Goal: Information Seeking & Learning: Learn about a topic

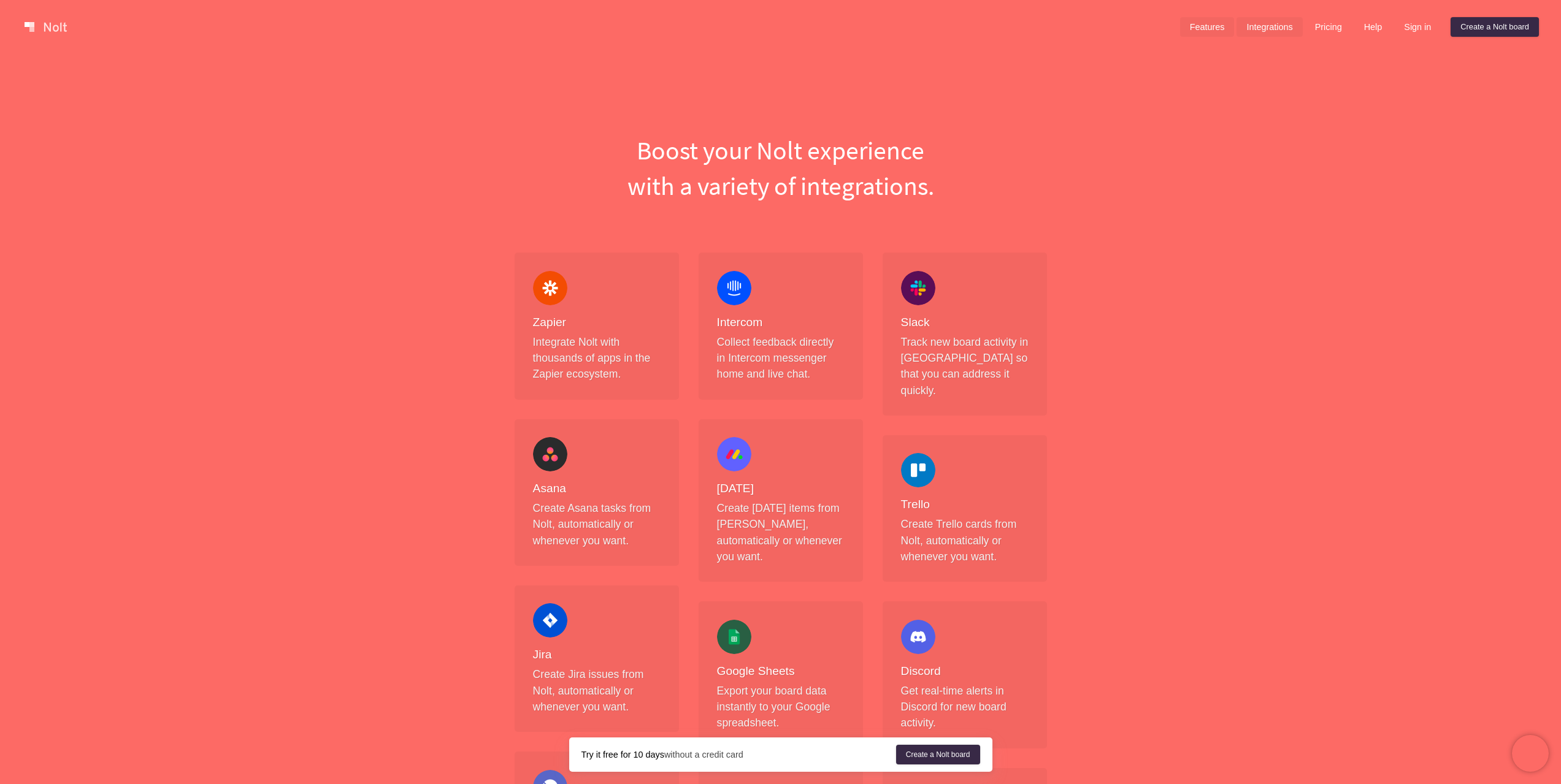
click at [1213, 24] on link "Features" at bounding box center [1207, 27] width 55 height 19
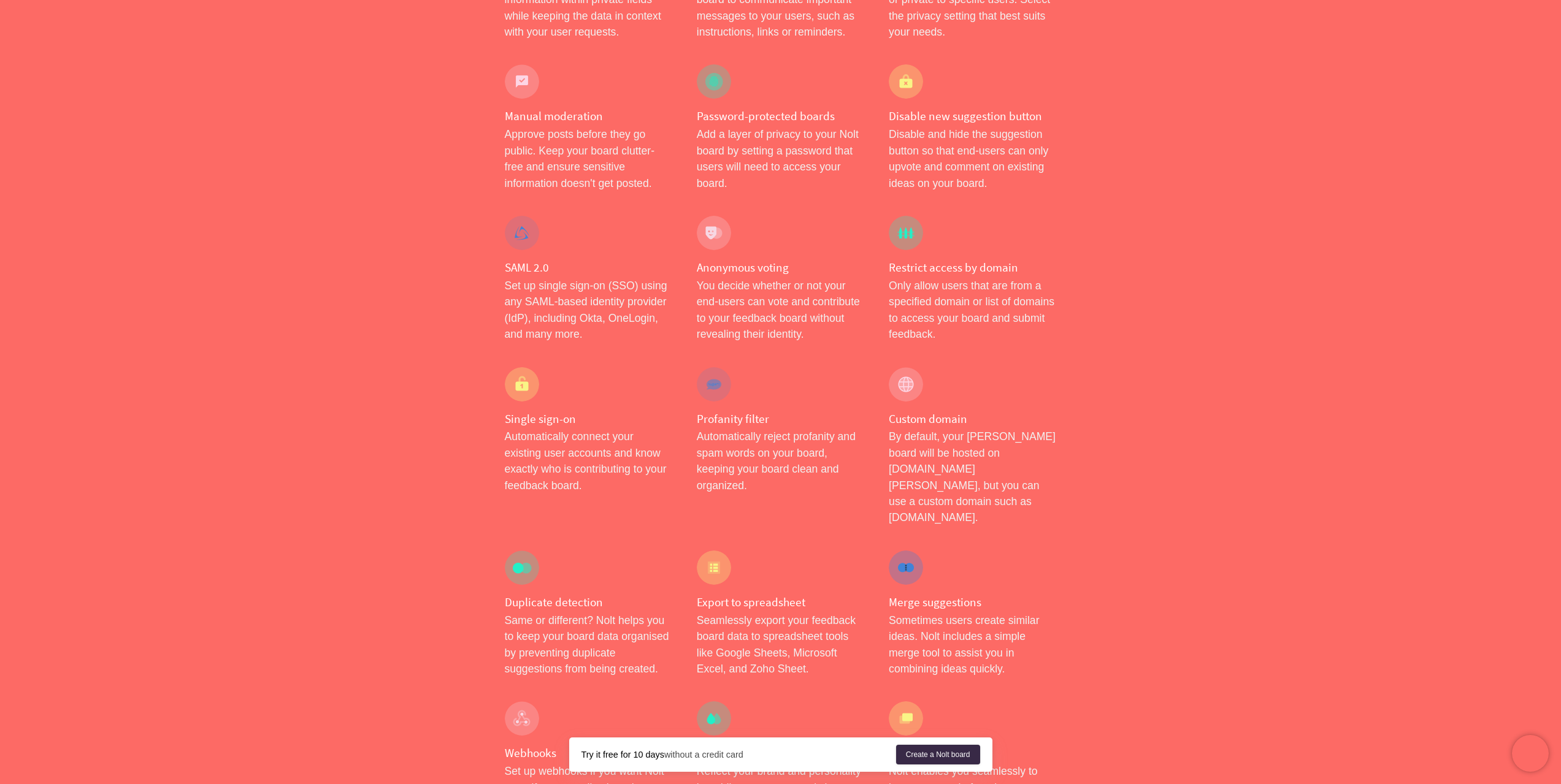
scroll to position [552, 0]
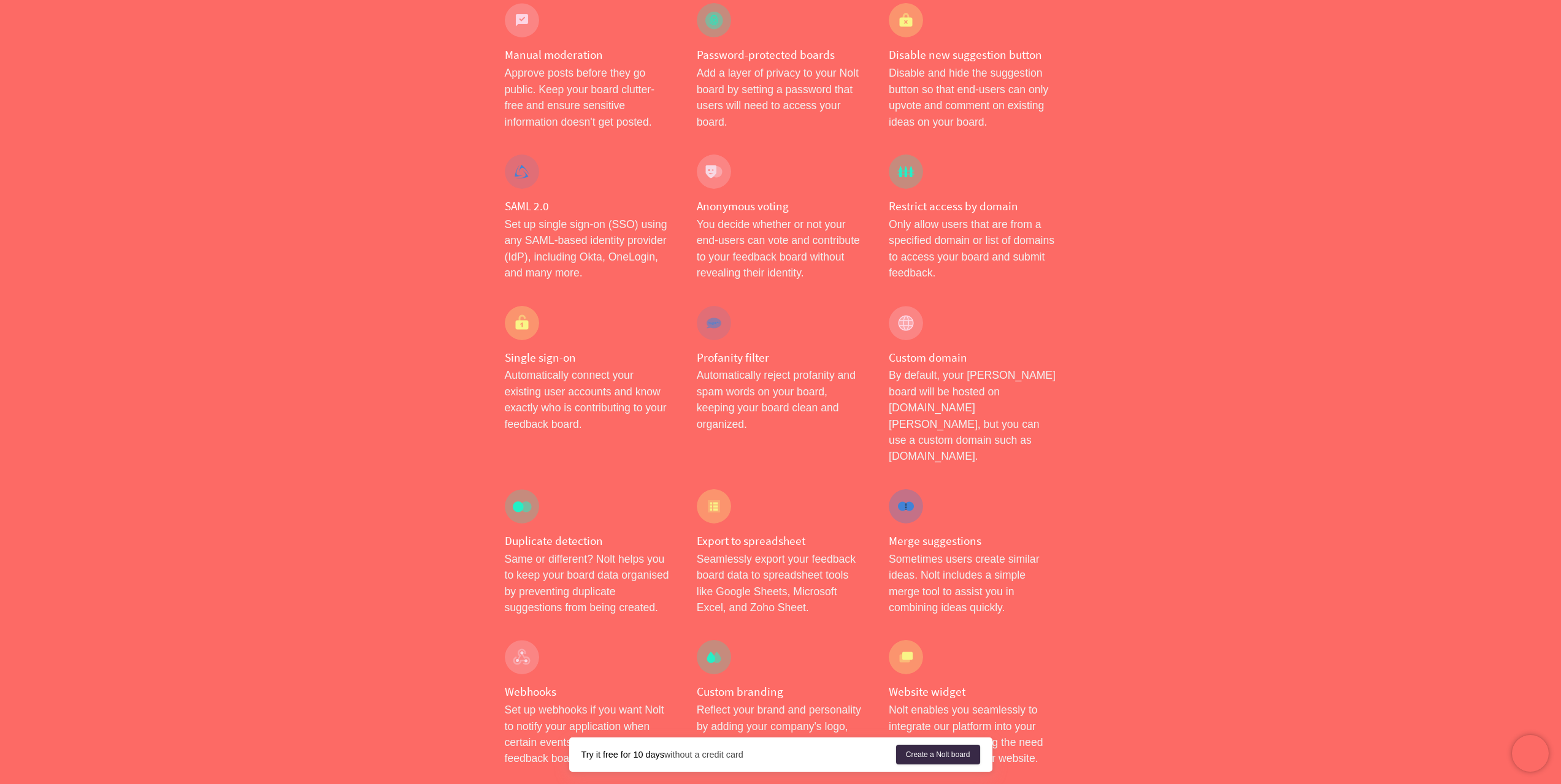
drag, startPoint x: 1020, startPoint y: 243, endPoint x: 1020, endPoint y: 258, distance: 15.0
click at [1020, 257] on p "Only allow users that are from a specified domain or list of domains to access …" at bounding box center [972, 249] width 167 height 65
click at [1020, 258] on p "Only allow users that are from a specified domain or list of domains to access …" at bounding box center [972, 249] width 167 height 65
drag, startPoint x: 1016, startPoint y: 256, endPoint x: 1003, endPoint y: 245, distance: 17.0
click at [1003, 245] on p "Only allow users that are from a specified domain or list of domains to access …" at bounding box center [972, 249] width 167 height 65
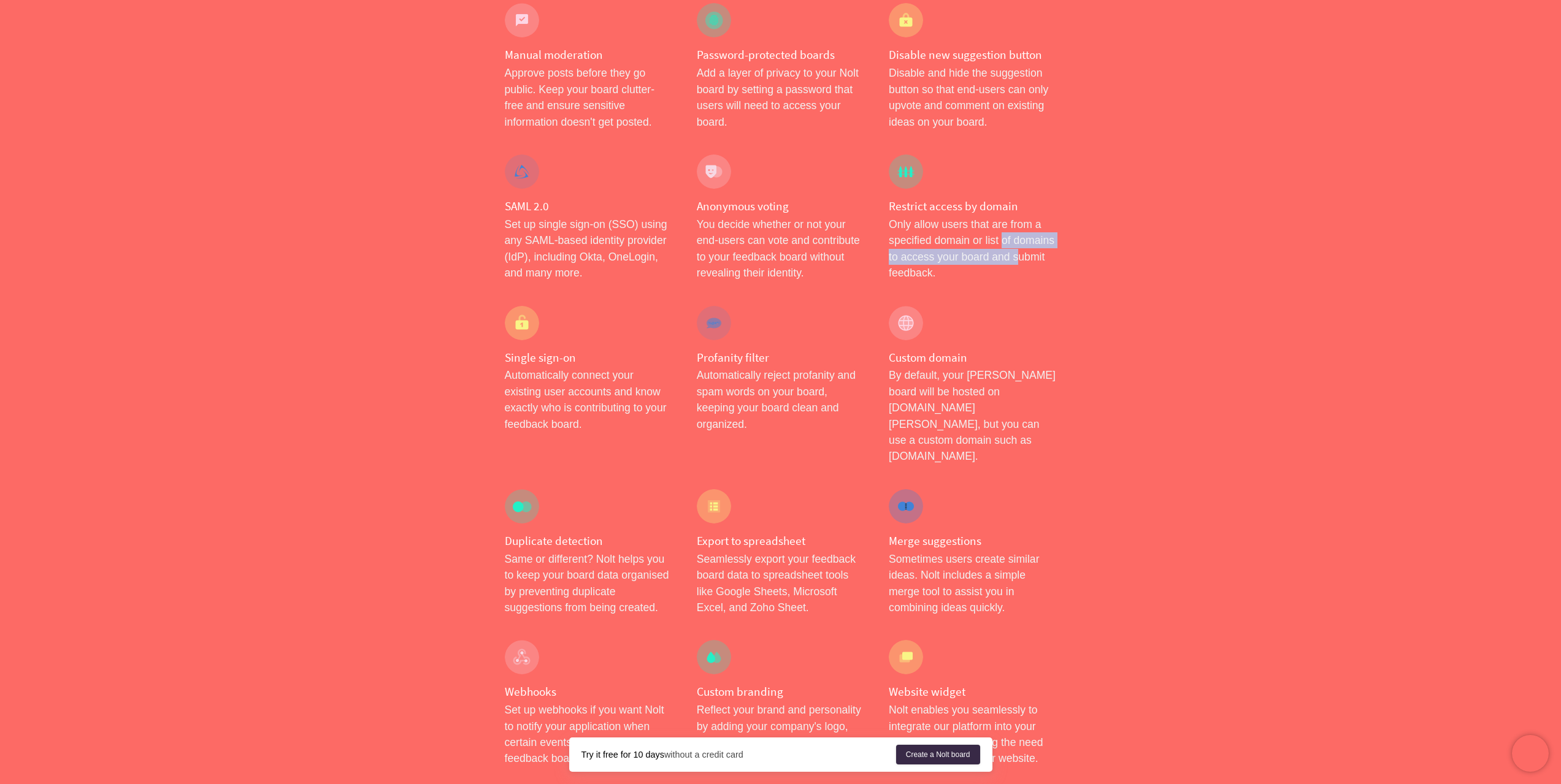
click at [1003, 245] on p "Only allow users that are from a specified domain or list of domains to access …" at bounding box center [972, 249] width 167 height 65
drag, startPoint x: 991, startPoint y: 242, endPoint x: 996, endPoint y: 252, distance: 11.2
click at [994, 250] on p "Only allow users that are from a specified domain or list of domains to access …" at bounding box center [972, 249] width 167 height 65
click at [996, 252] on p "Only allow users that are from a specified domain or list of domains to access …" at bounding box center [972, 249] width 167 height 65
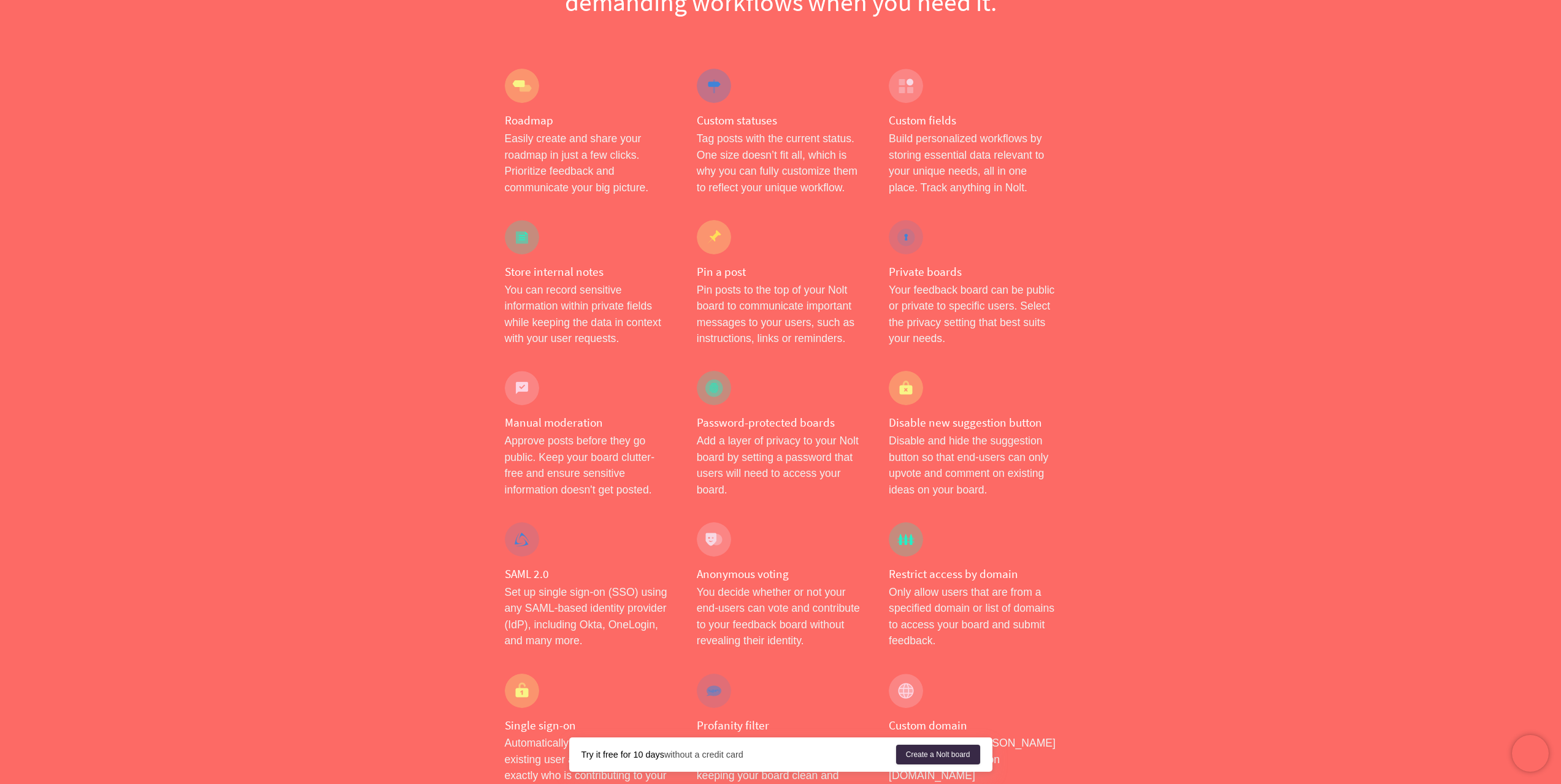
scroll to position [0, 0]
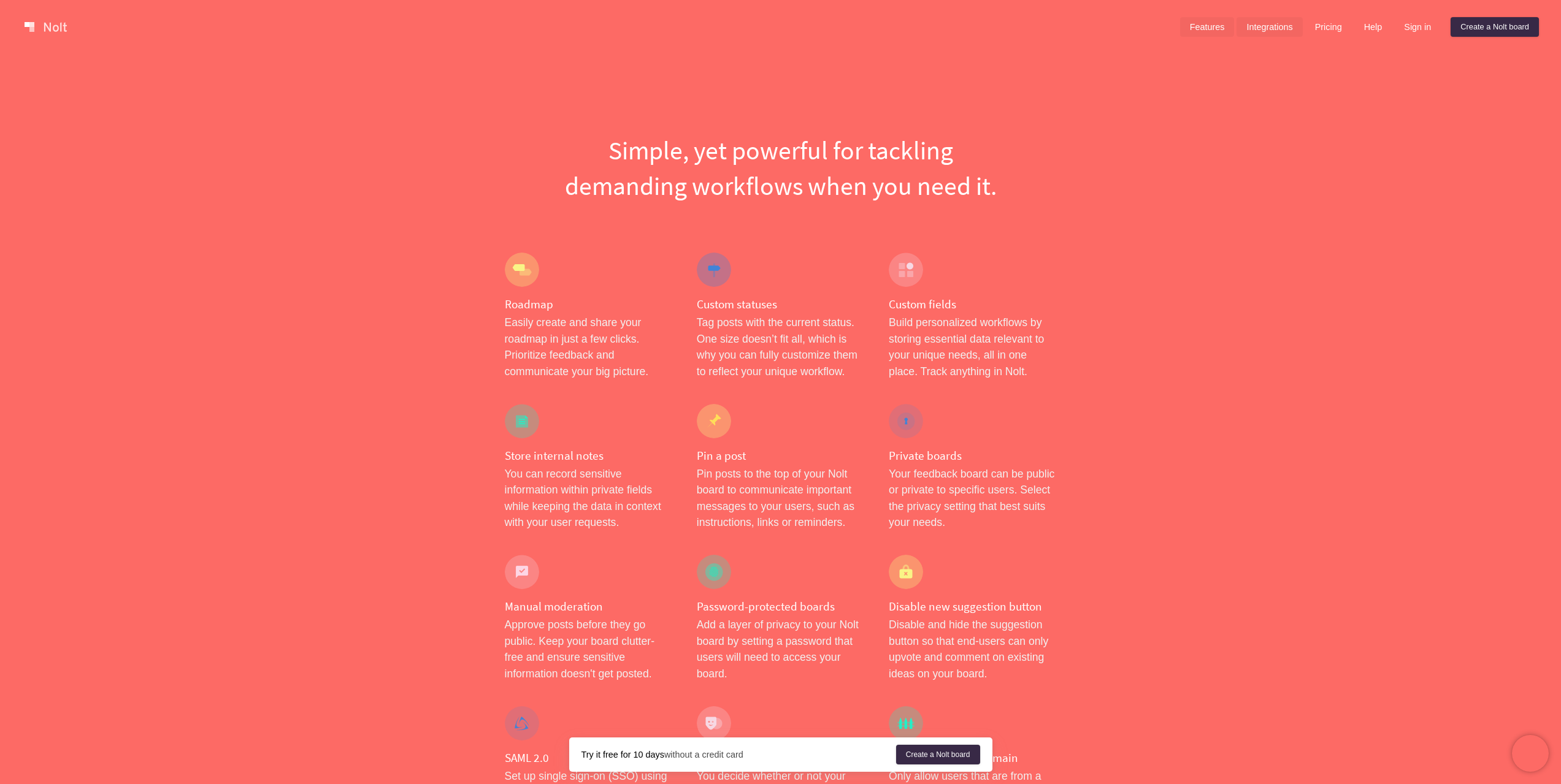
click at [1273, 27] on link "Integrations" at bounding box center [1269, 27] width 65 height 19
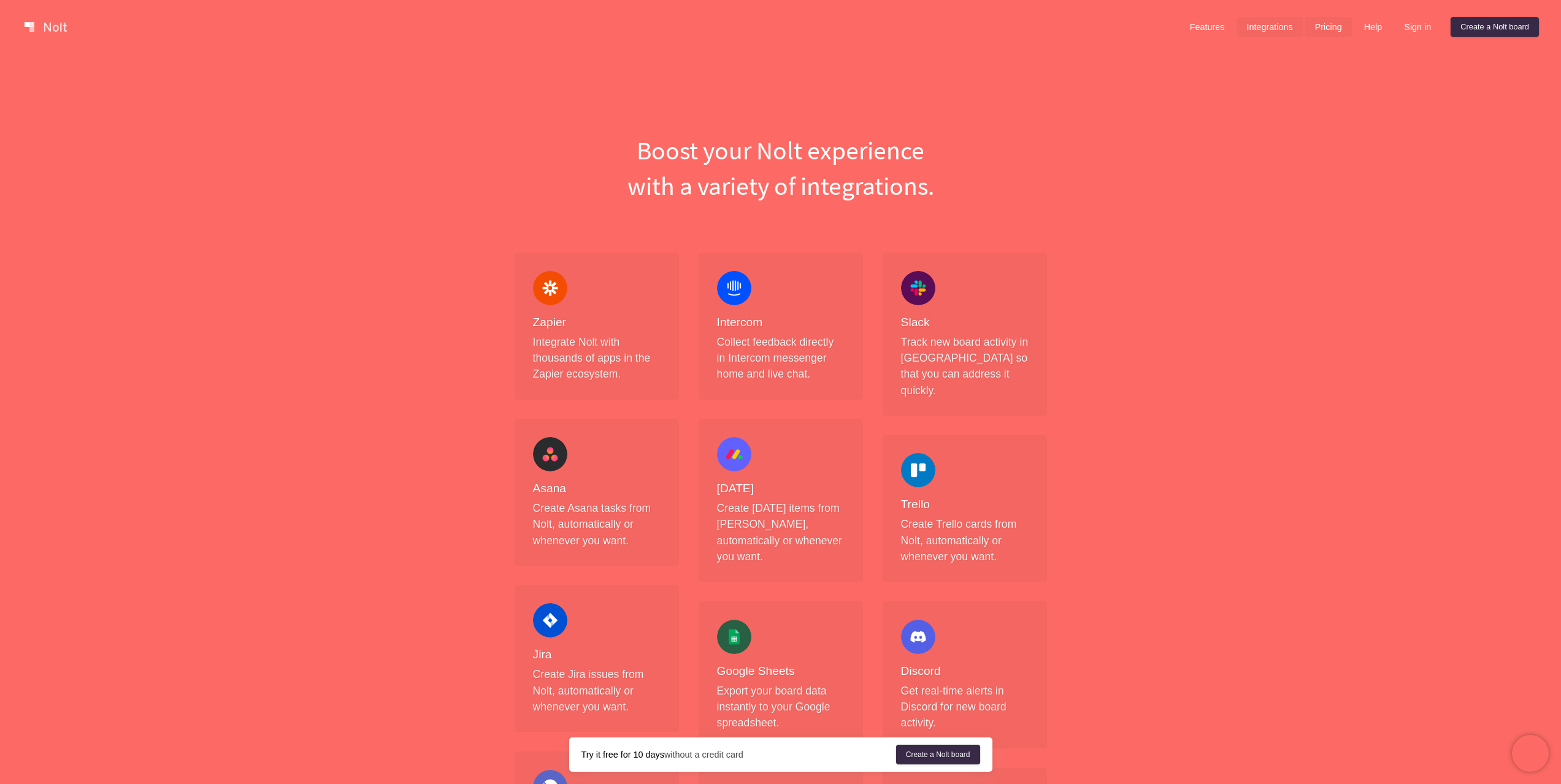
click at [1335, 27] on link "Pricing" at bounding box center [1328, 27] width 47 height 19
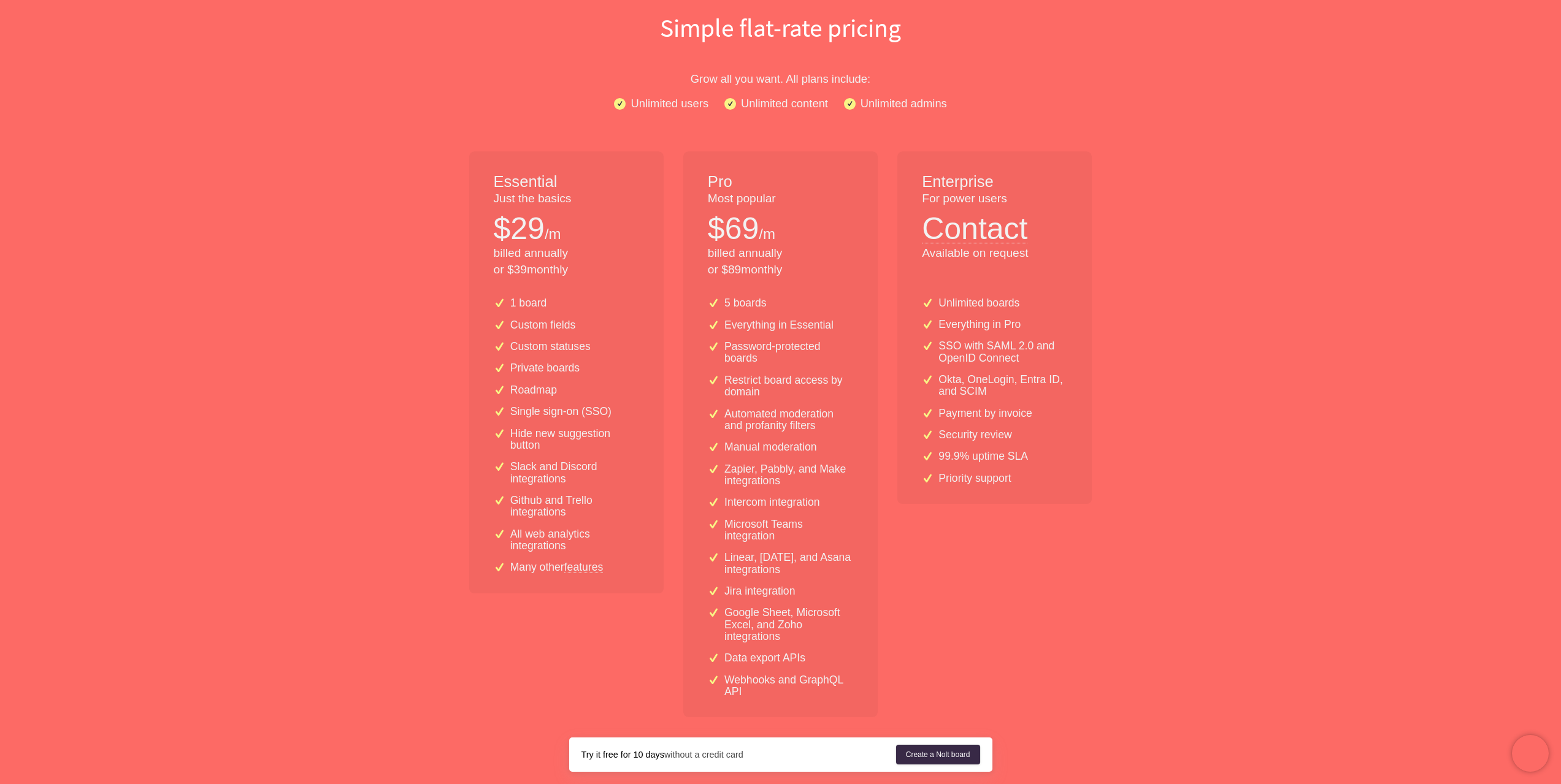
scroll to position [1264, 0]
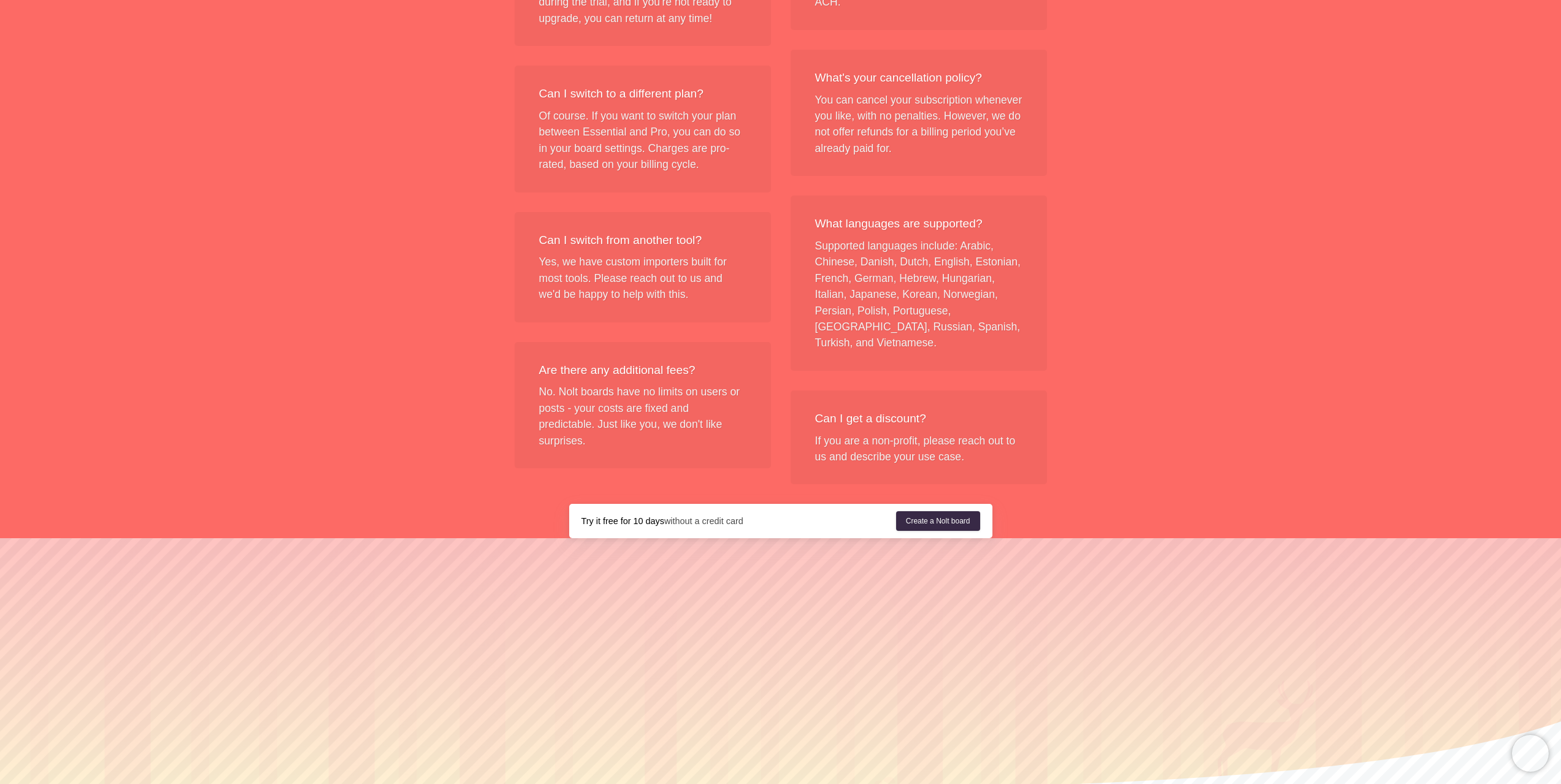
drag, startPoint x: 1520, startPoint y: 386, endPoint x: 1525, endPoint y: 378, distance: 9.4
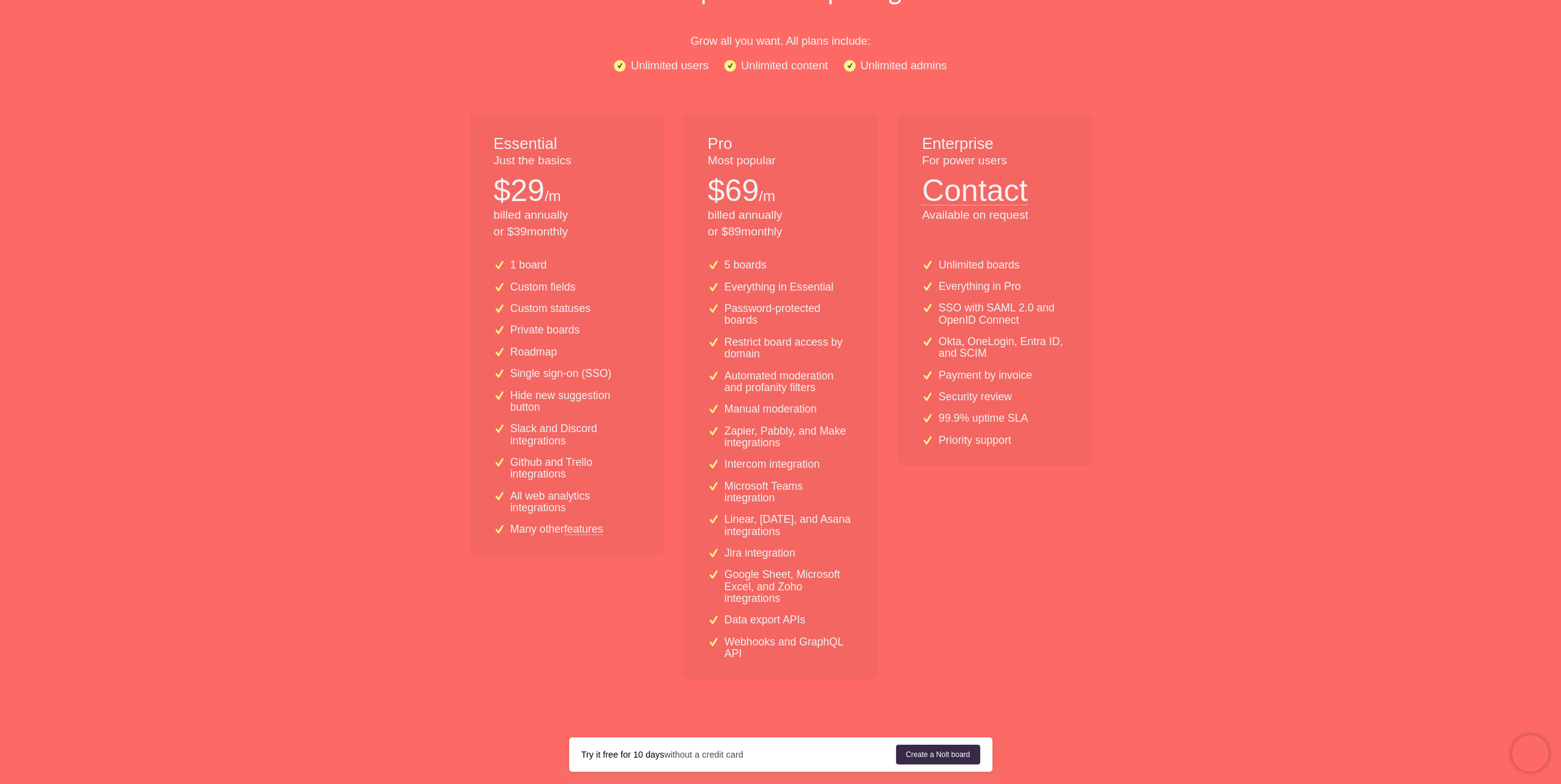
scroll to position [166, 0]
click at [538, 345] on p "Roadmap" at bounding box center [534, 347] width 47 height 11
click at [544, 348] on p "Roadmap" at bounding box center [534, 347] width 47 height 11
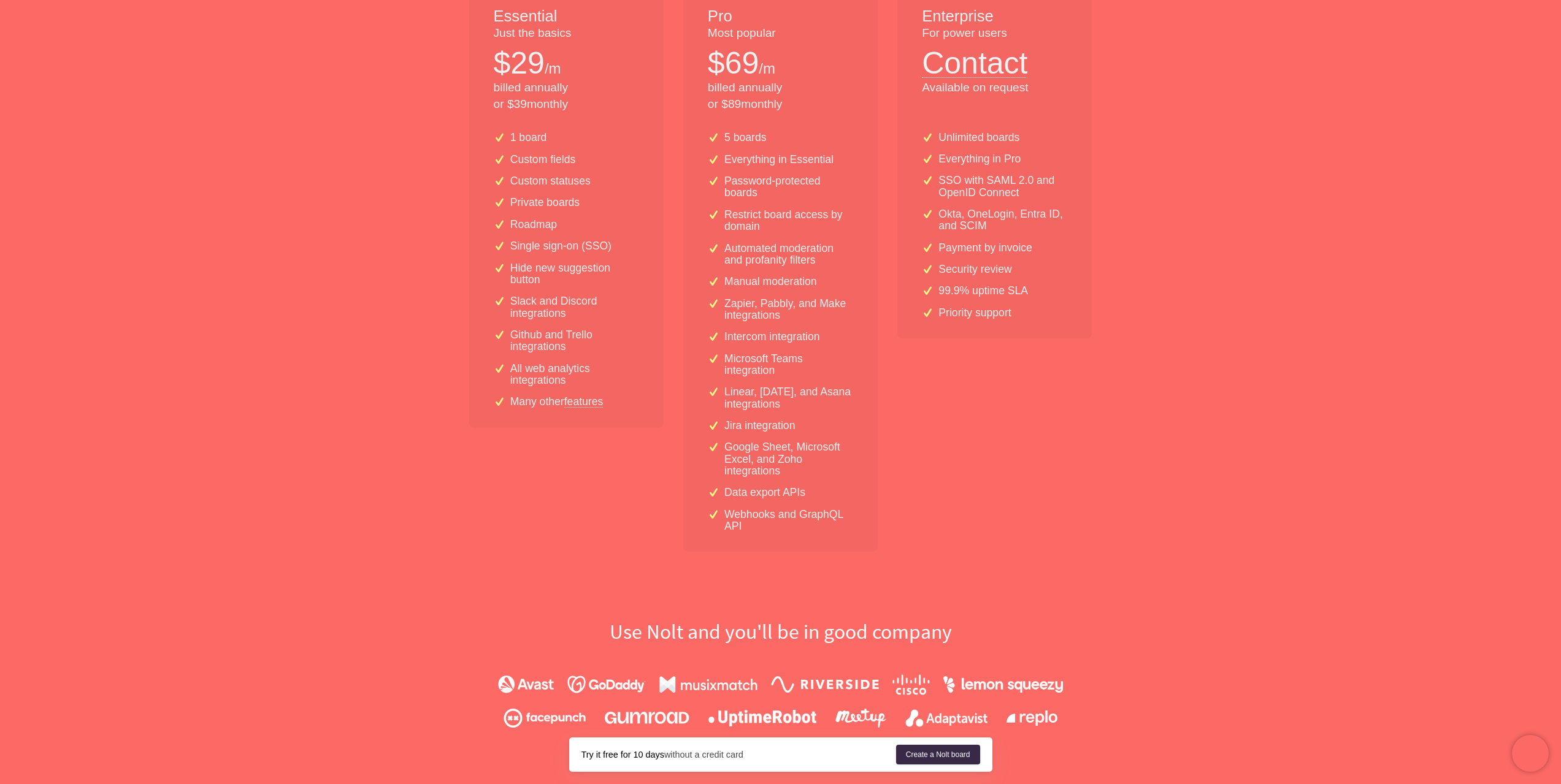
click at [742, 216] on p "Restrict board access by domain" at bounding box center [788, 221] width 129 height 24
drag, startPoint x: 742, startPoint y: 216, endPoint x: 762, endPoint y: 225, distance: 21.9
click at [762, 225] on p "Restrict board access by domain" at bounding box center [788, 221] width 129 height 24
copy p "Restrict board access by domain"
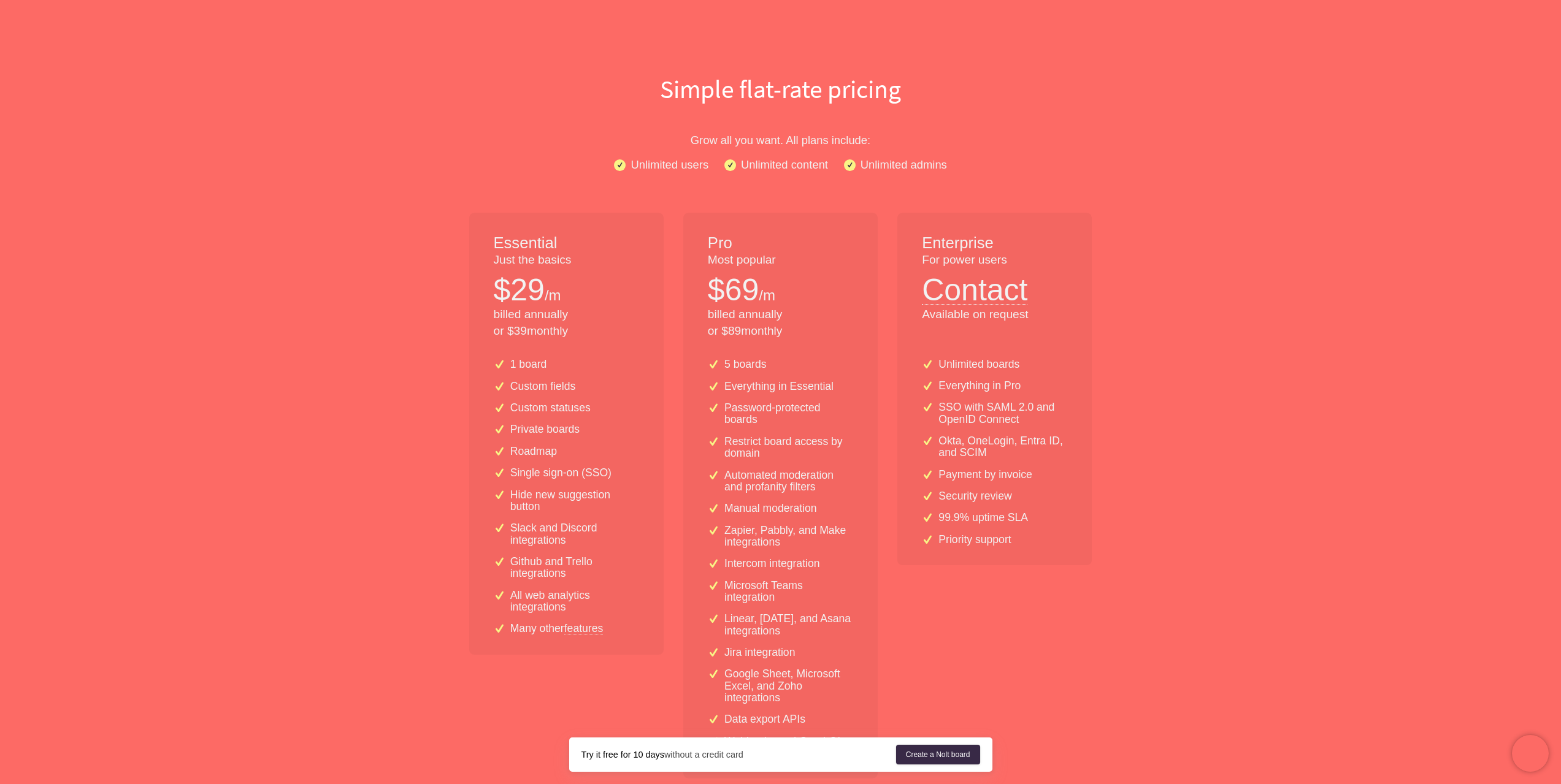
scroll to position [0, 0]
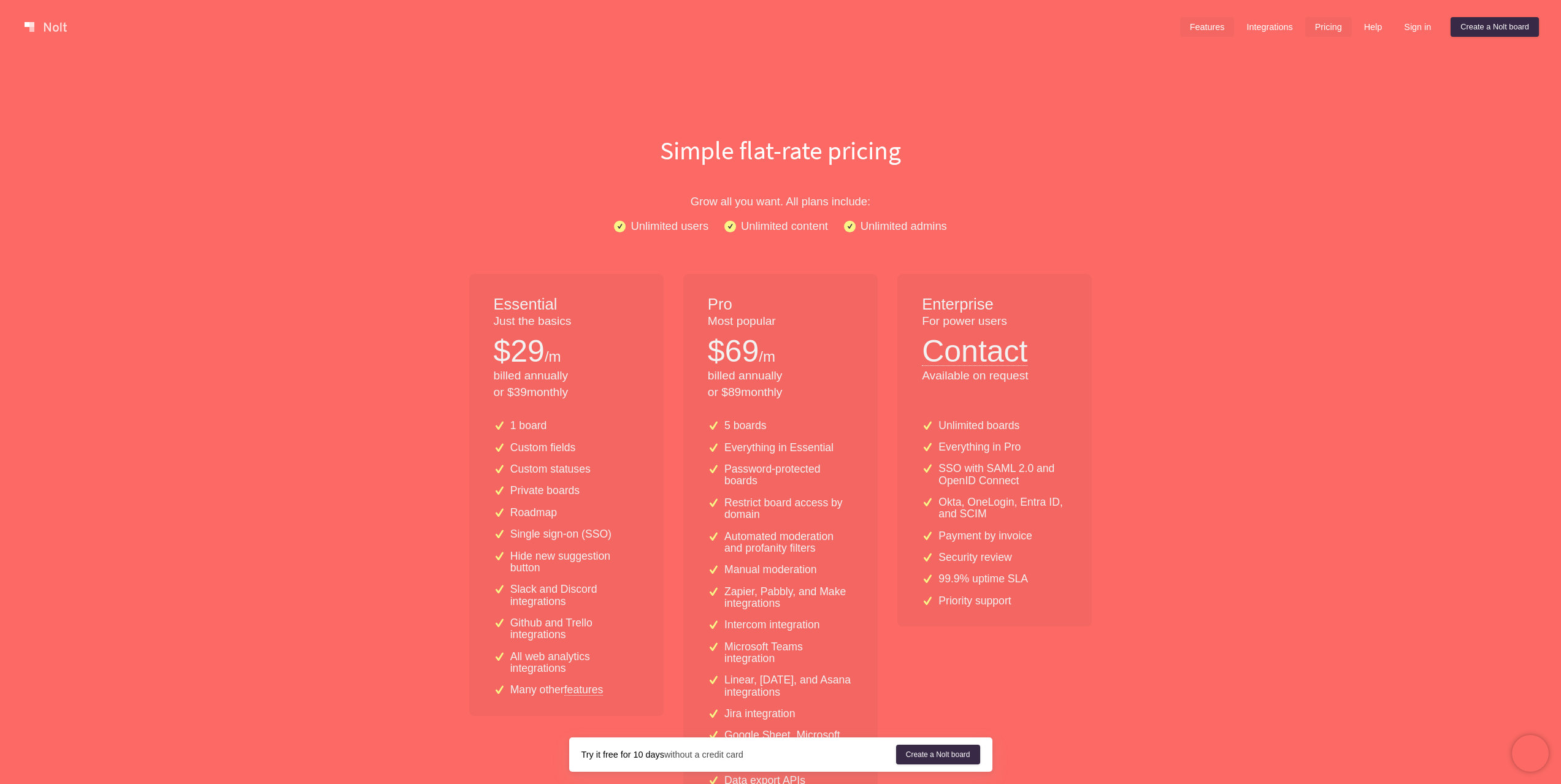
click at [1206, 29] on link "Features" at bounding box center [1207, 27] width 55 height 19
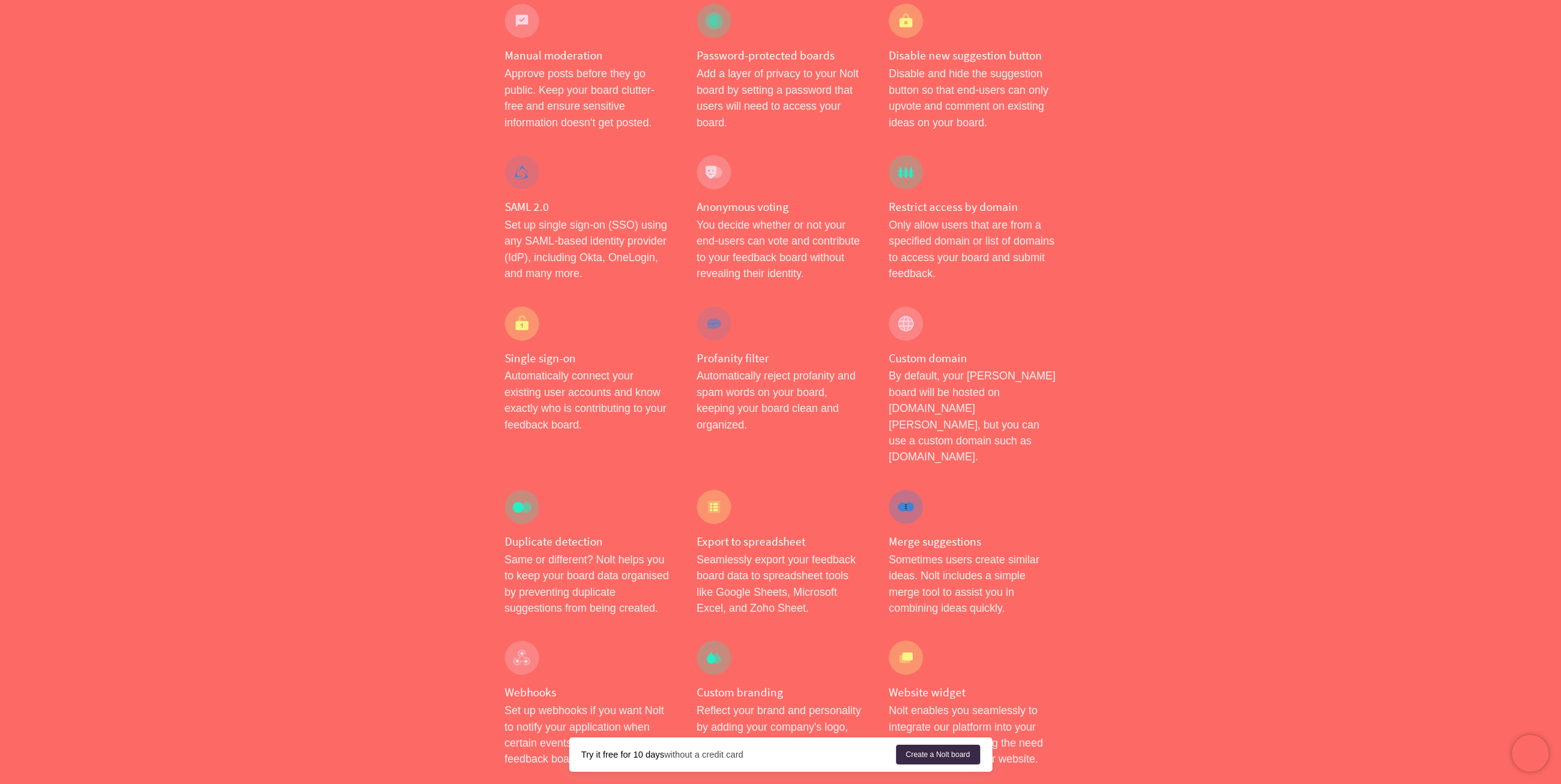
scroll to position [1323, 0]
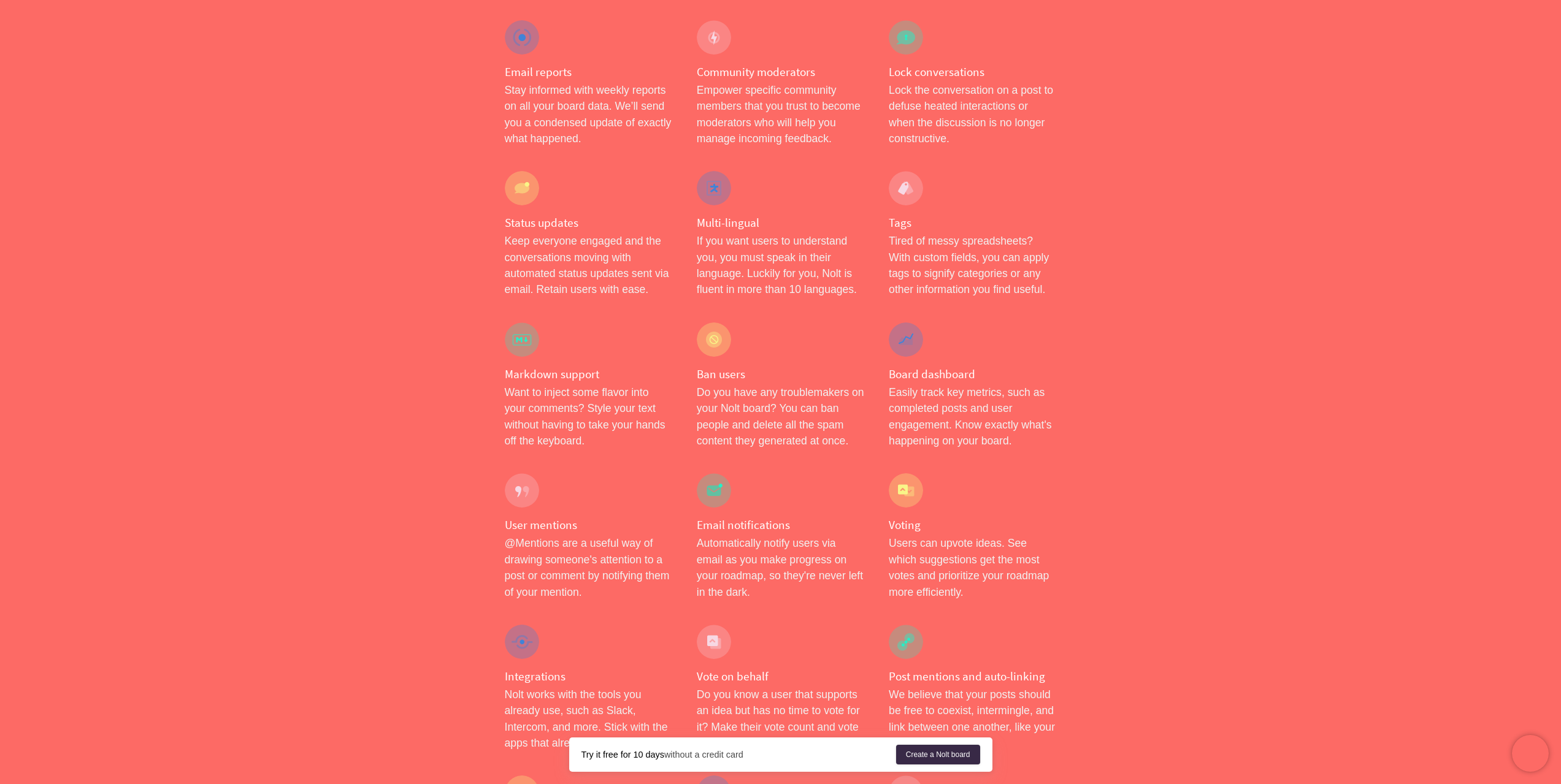
click at [907, 366] on h4 "Board dashboard" at bounding box center [972, 374] width 167 height 15
drag, startPoint x: 907, startPoint y: 340, endPoint x: 931, endPoint y: 345, distance: 24.5
click at [931, 366] on h4 "Board dashboard" at bounding box center [972, 374] width 167 height 15
copy h4 "Board dashboard"
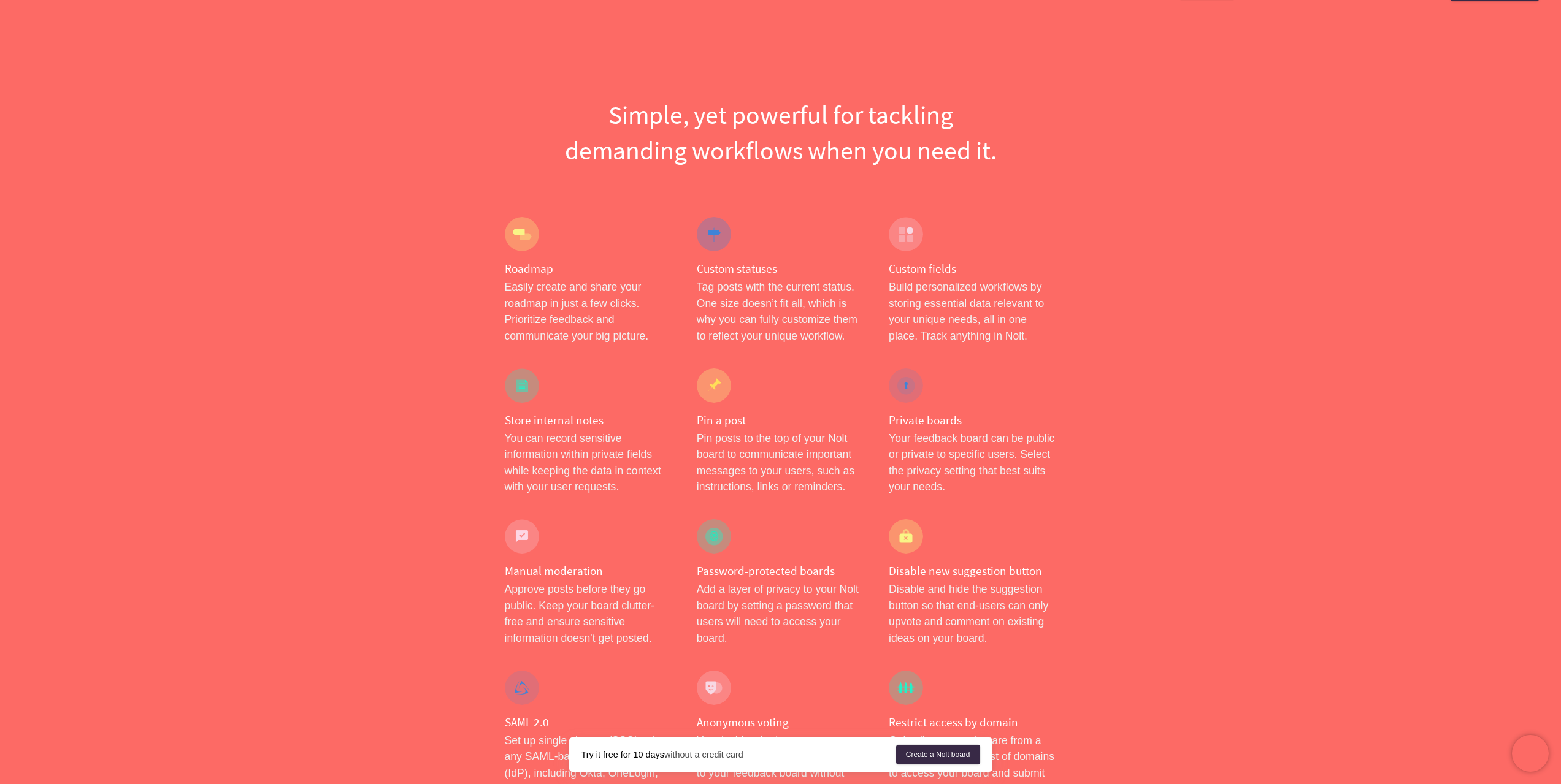
scroll to position [0, 0]
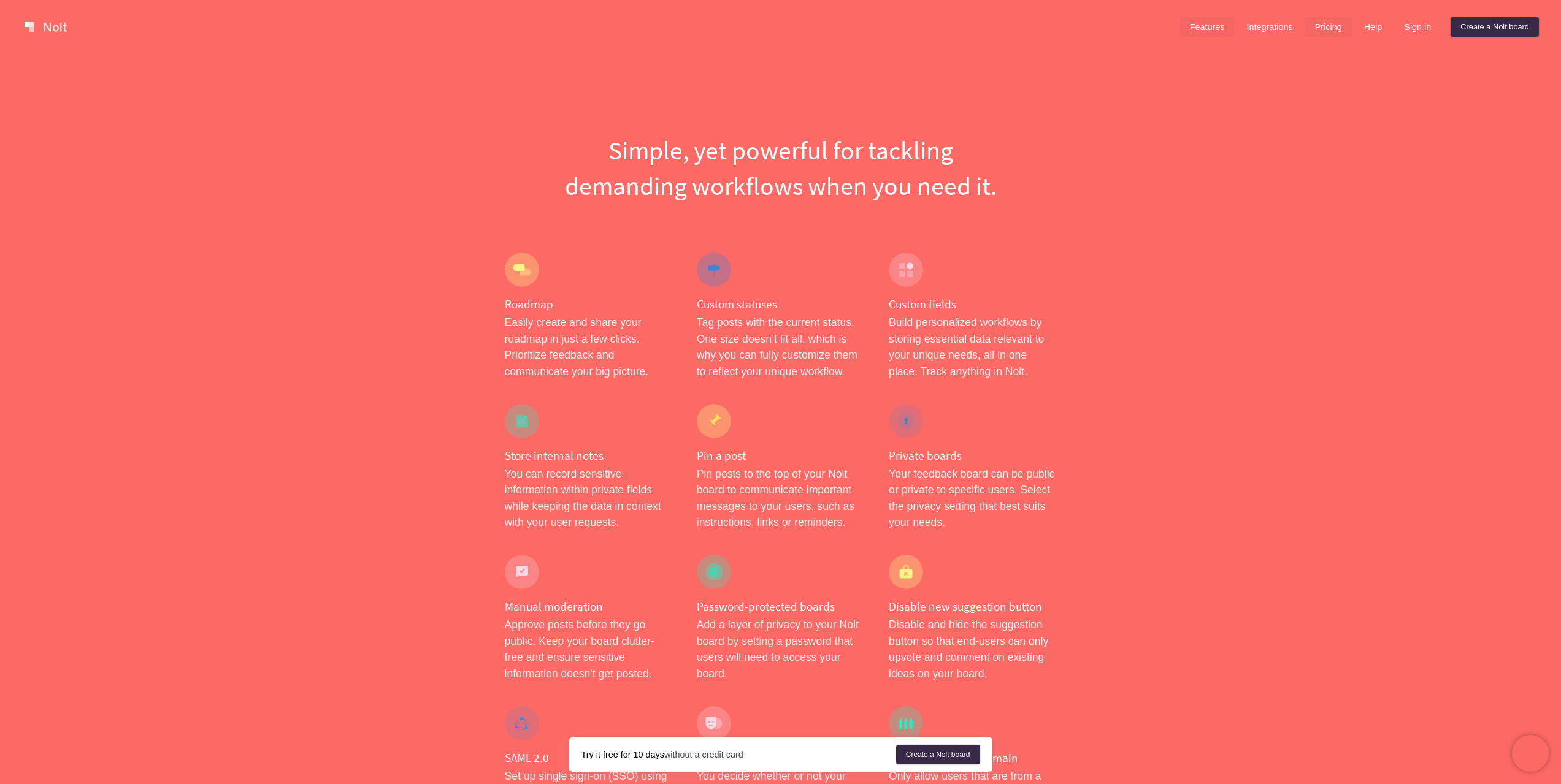
click at [1348, 31] on link "Pricing" at bounding box center [1328, 27] width 47 height 19
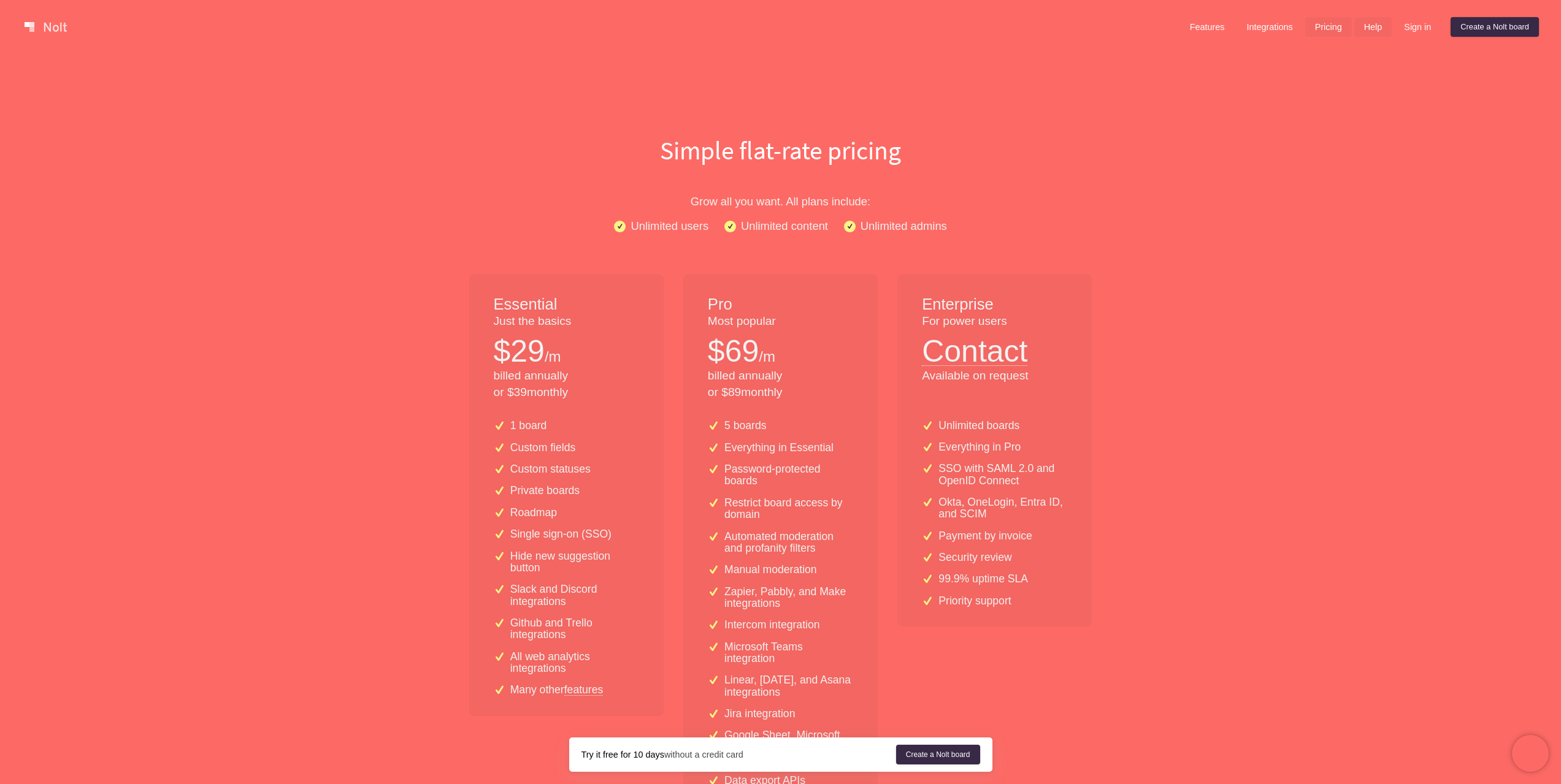
click at [1372, 26] on link "Help" at bounding box center [1372, 27] width 38 height 19
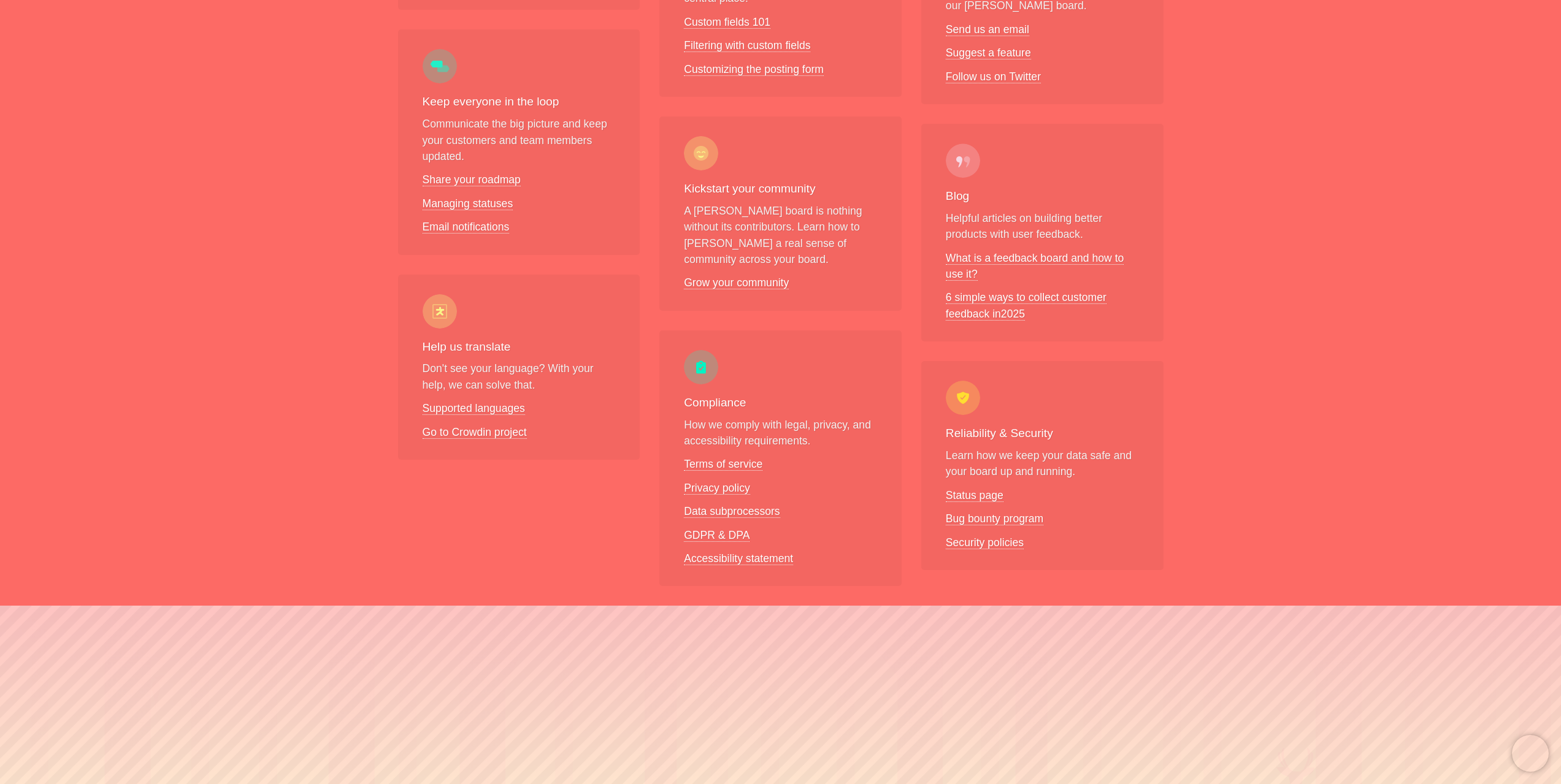
scroll to position [279, 0]
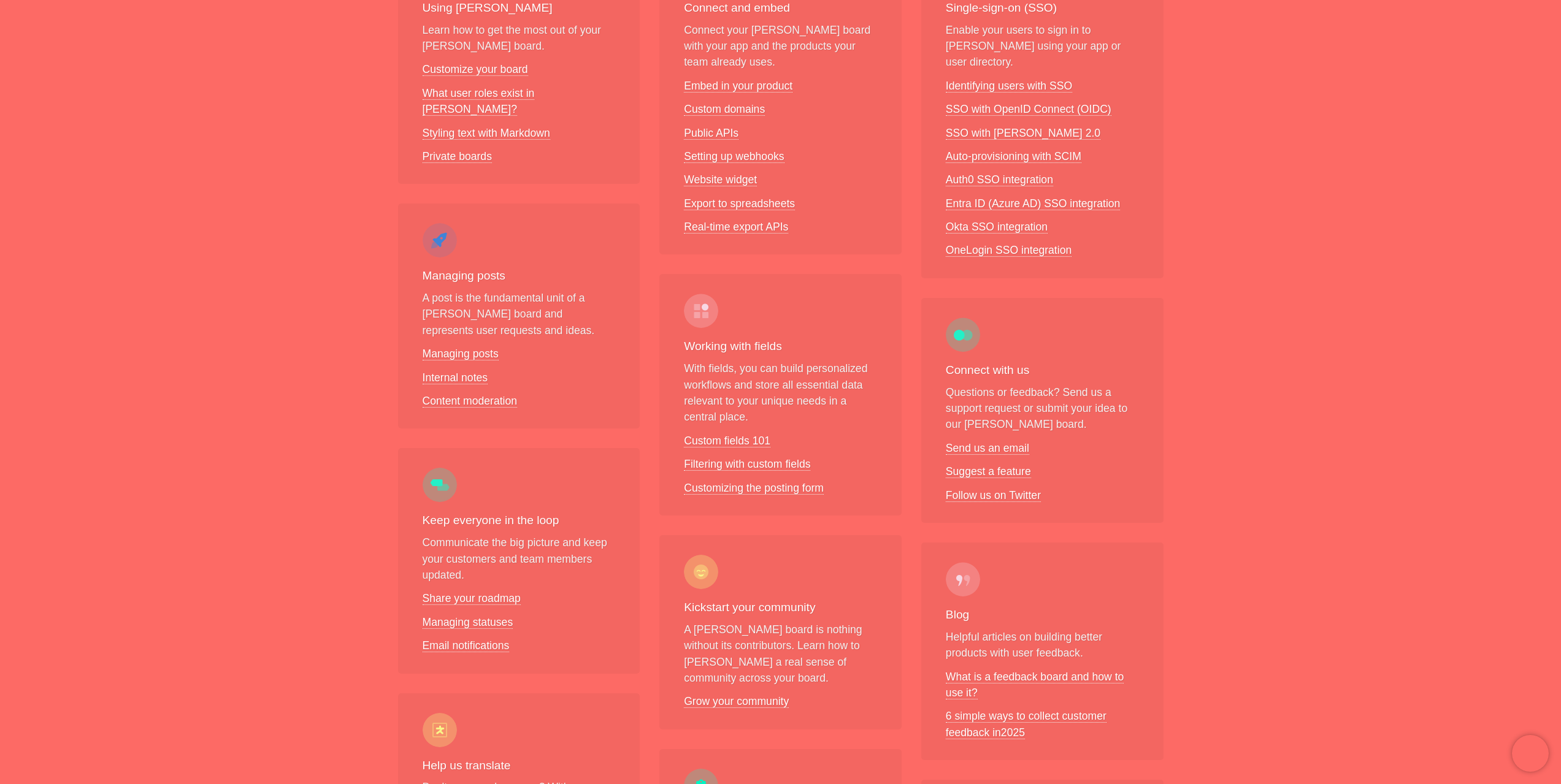
drag, startPoint x: 1060, startPoint y: 393, endPoint x: 1060, endPoint y: 382, distance: 11.0
click at [1060, 384] on p "Questions or feedback? Send us a support request or submit your idea to our [PE…" at bounding box center [1042, 408] width 193 height 49
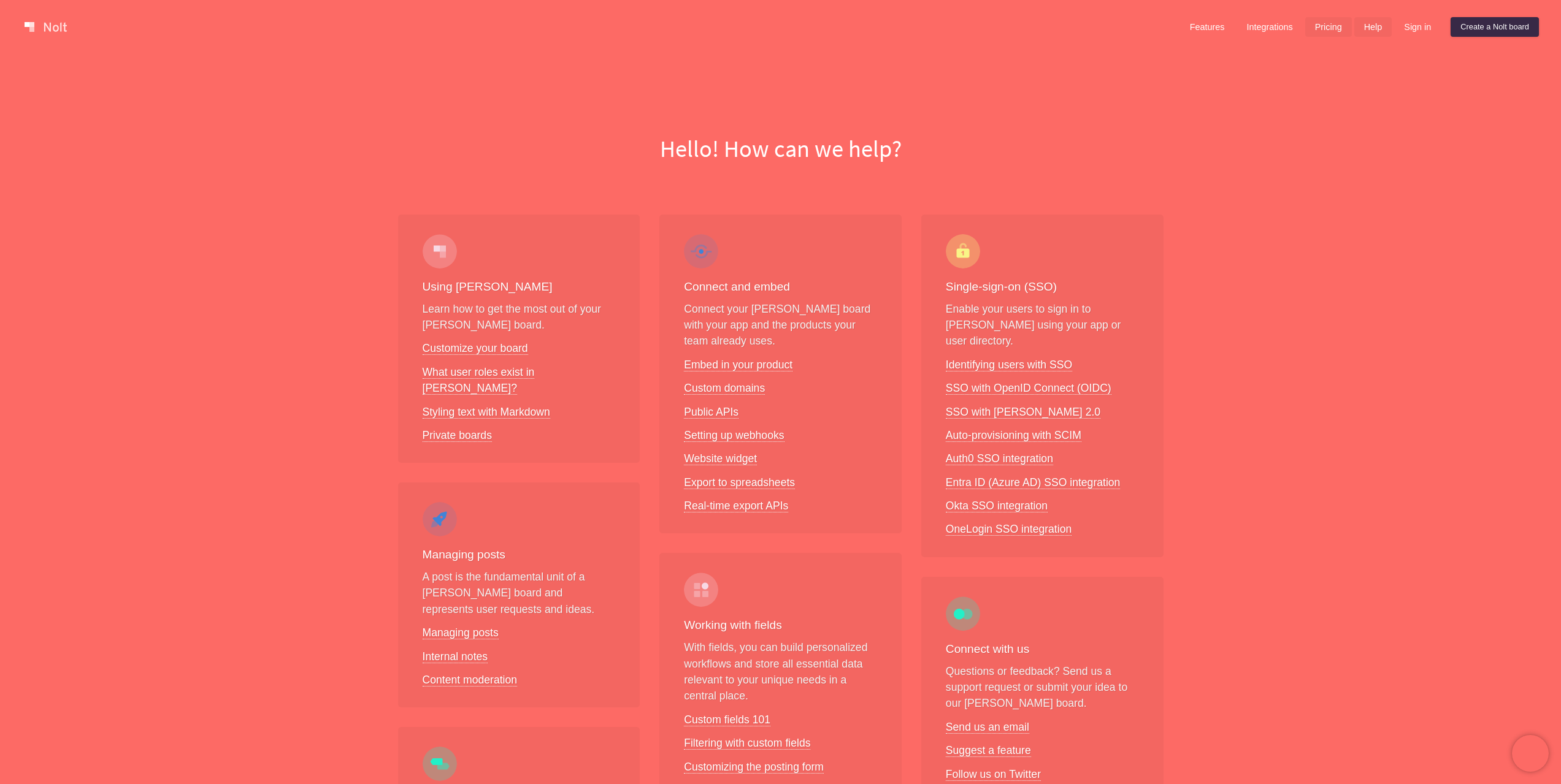
click at [1315, 23] on link "Pricing" at bounding box center [1328, 27] width 47 height 19
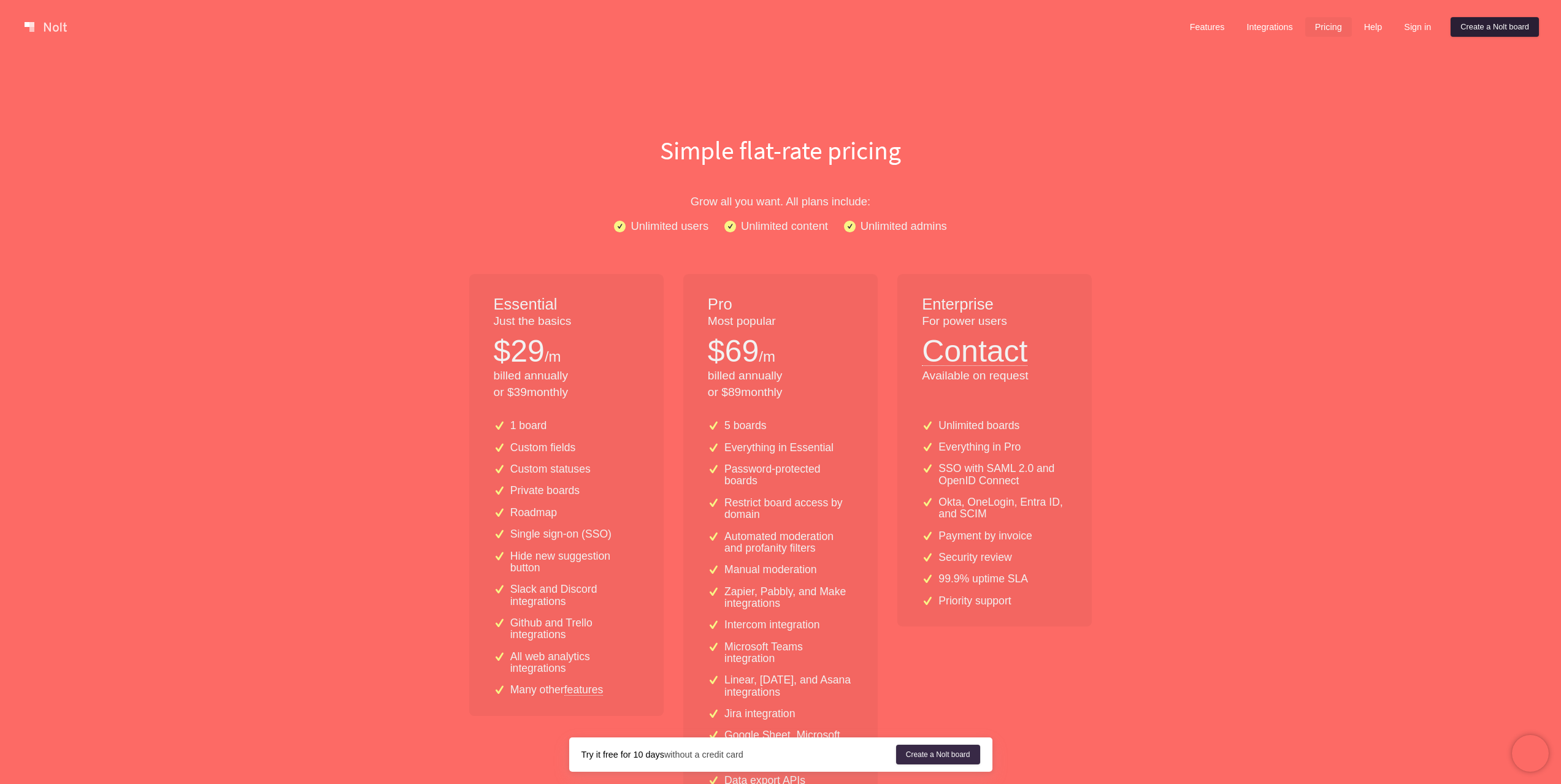
scroll to position [1079, 0]
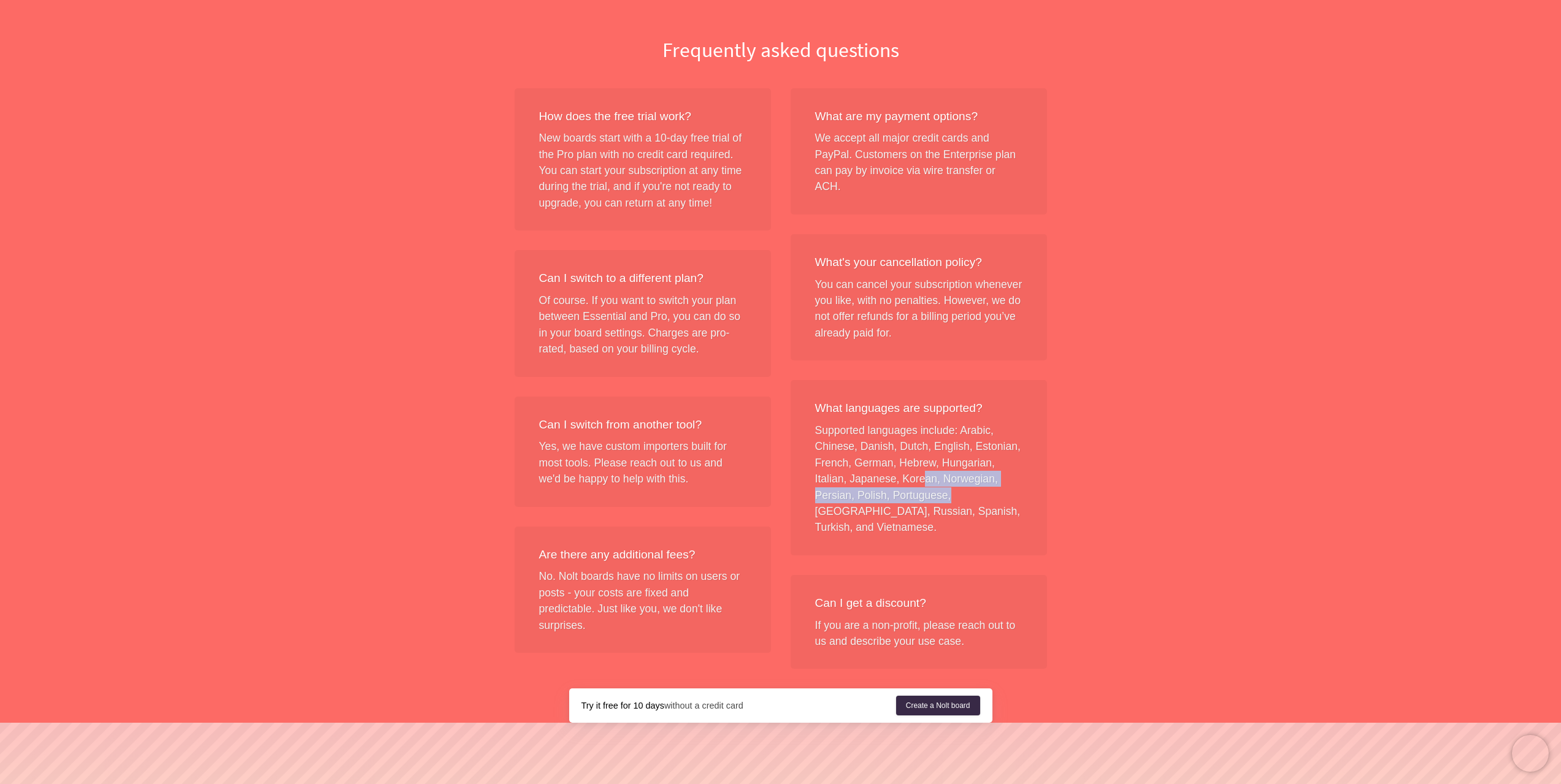
drag, startPoint x: 917, startPoint y: 465, endPoint x: 955, endPoint y: 490, distance: 45.5
click at [953, 489] on div "What languages are supported? Supported languages include: Arabic, Chinese, Dan…" at bounding box center [918, 468] width 257 height 175
click at [955, 490] on div "What languages are supported? Supported languages include: Arabic, Chinese, Dan…" at bounding box center [918, 468] width 257 height 175
drag, startPoint x: 931, startPoint y: 492, endPoint x: 911, endPoint y: 453, distance: 43.8
click at [912, 454] on div "What languages are supported? Supported languages include: Arabic, Chinese, Dan…" at bounding box center [918, 468] width 257 height 175
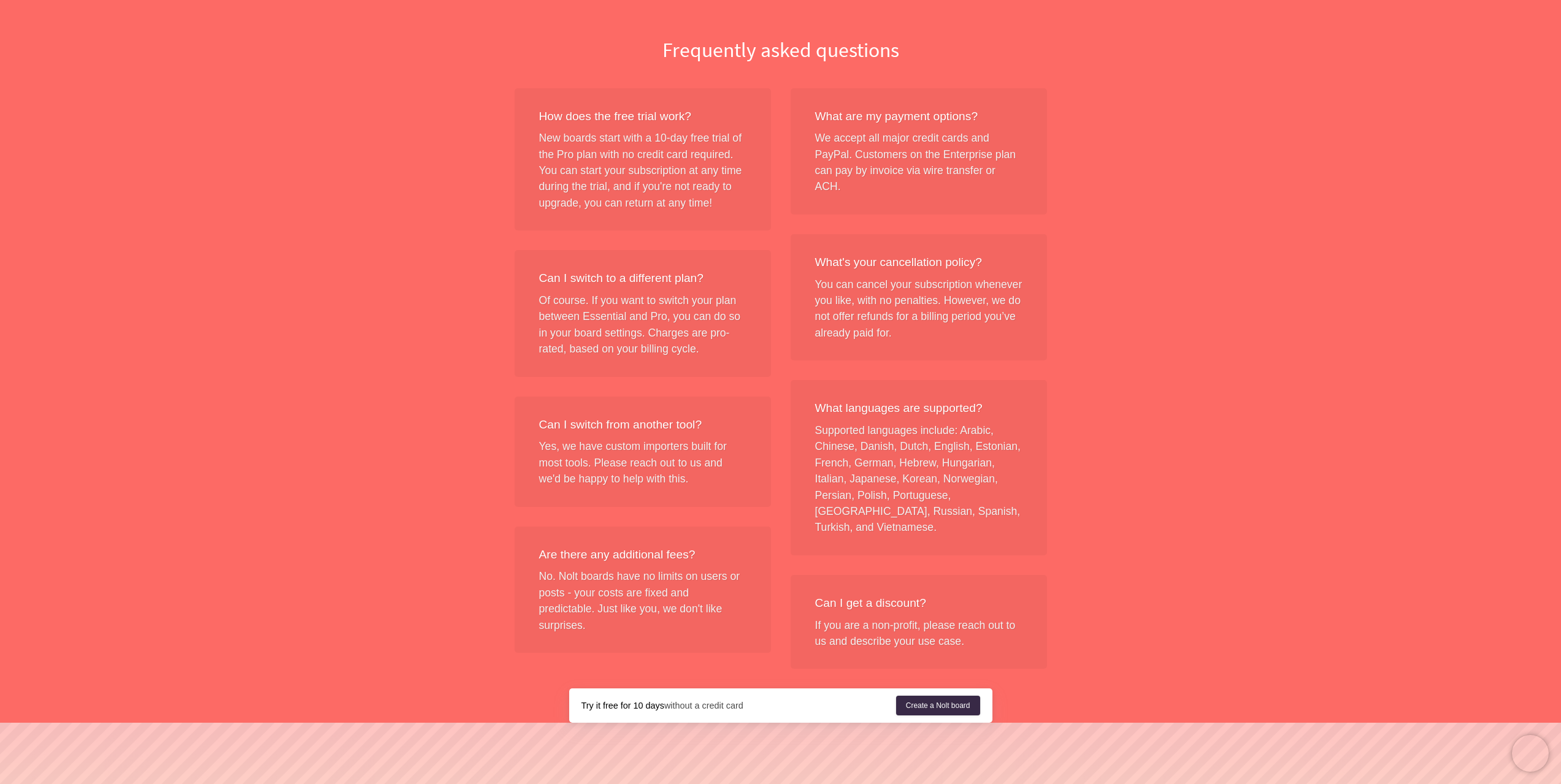
click at [911, 453] on div "What languages are supported? Supported languages include: Arabic, Chinese, Dan…" at bounding box center [918, 468] width 257 height 175
drag, startPoint x: 911, startPoint y: 416, endPoint x: 913, endPoint y: 435, distance: 19.1
click at [913, 435] on div "What languages are supported? Supported languages include: Arabic, Chinese, Dan…" at bounding box center [918, 468] width 257 height 175
click at [919, 460] on div "What languages are supported? Supported languages include: Arabic, Chinese, Dan…" at bounding box center [918, 468] width 257 height 175
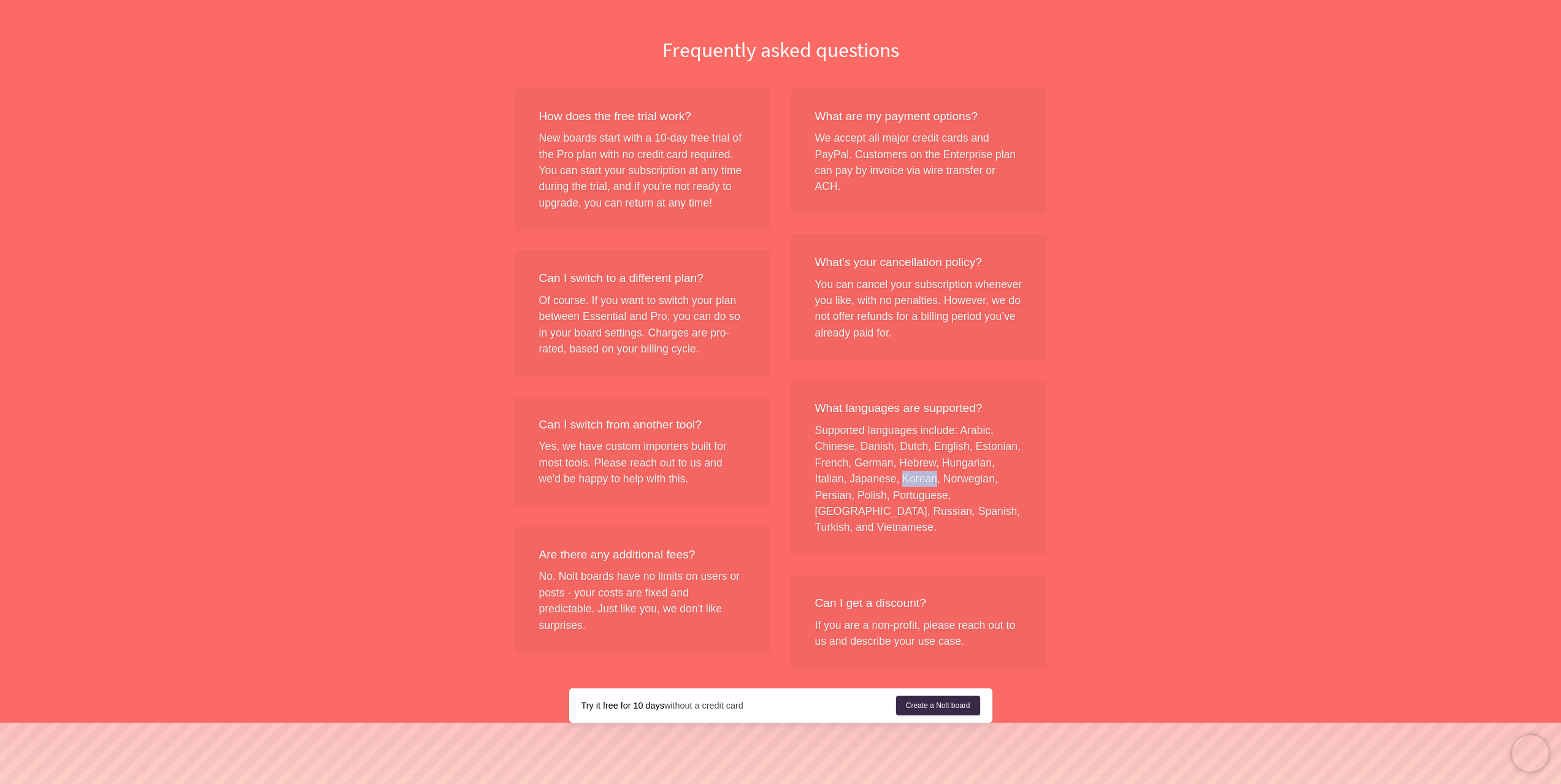
click at [919, 460] on div "What languages are supported? Supported languages include: Arabic, Chinese, Dan…" at bounding box center [918, 468] width 257 height 175
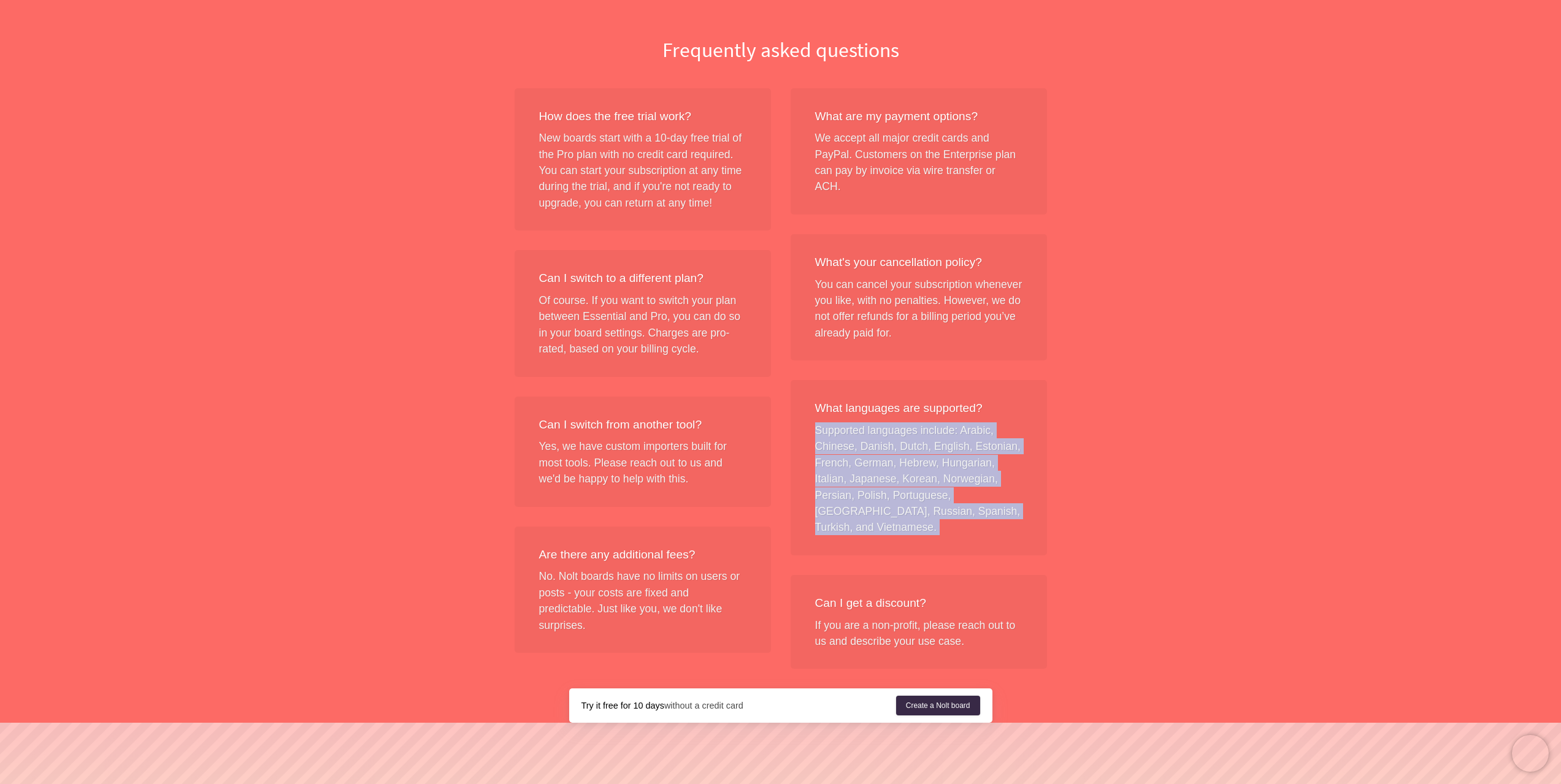
click at [919, 460] on div "What languages are supported? Supported languages include: Arabic, Chinese, Dan…" at bounding box center [918, 468] width 257 height 175
click at [908, 455] on div "What languages are supported? Supported languages include: Arabic, Chinese, Dan…" at bounding box center [918, 468] width 257 height 175
click at [899, 439] on div "What languages are supported? Supported languages include: Arabic, Chinese, Dan…" at bounding box center [918, 468] width 257 height 175
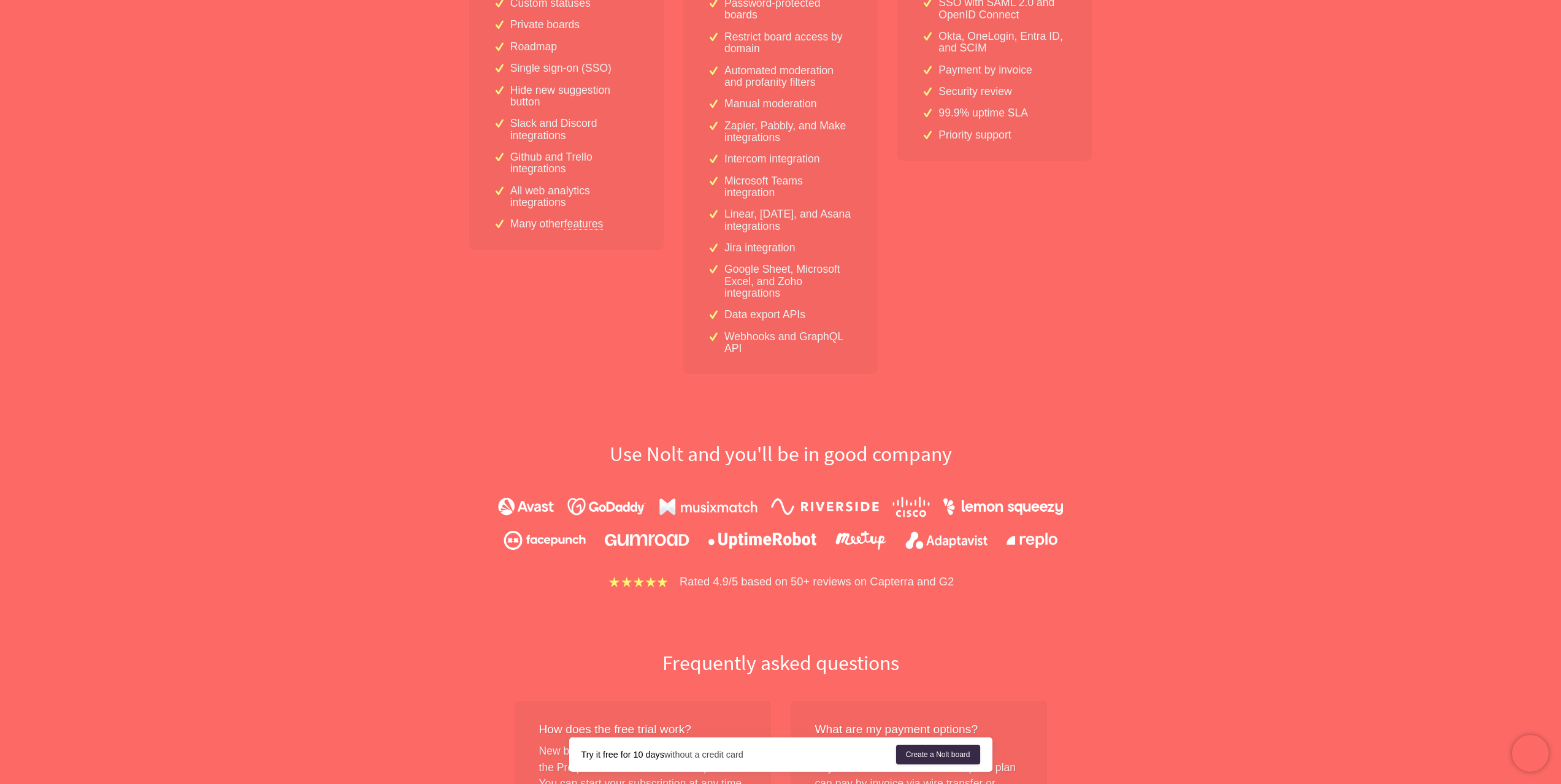
scroll to position [98, 0]
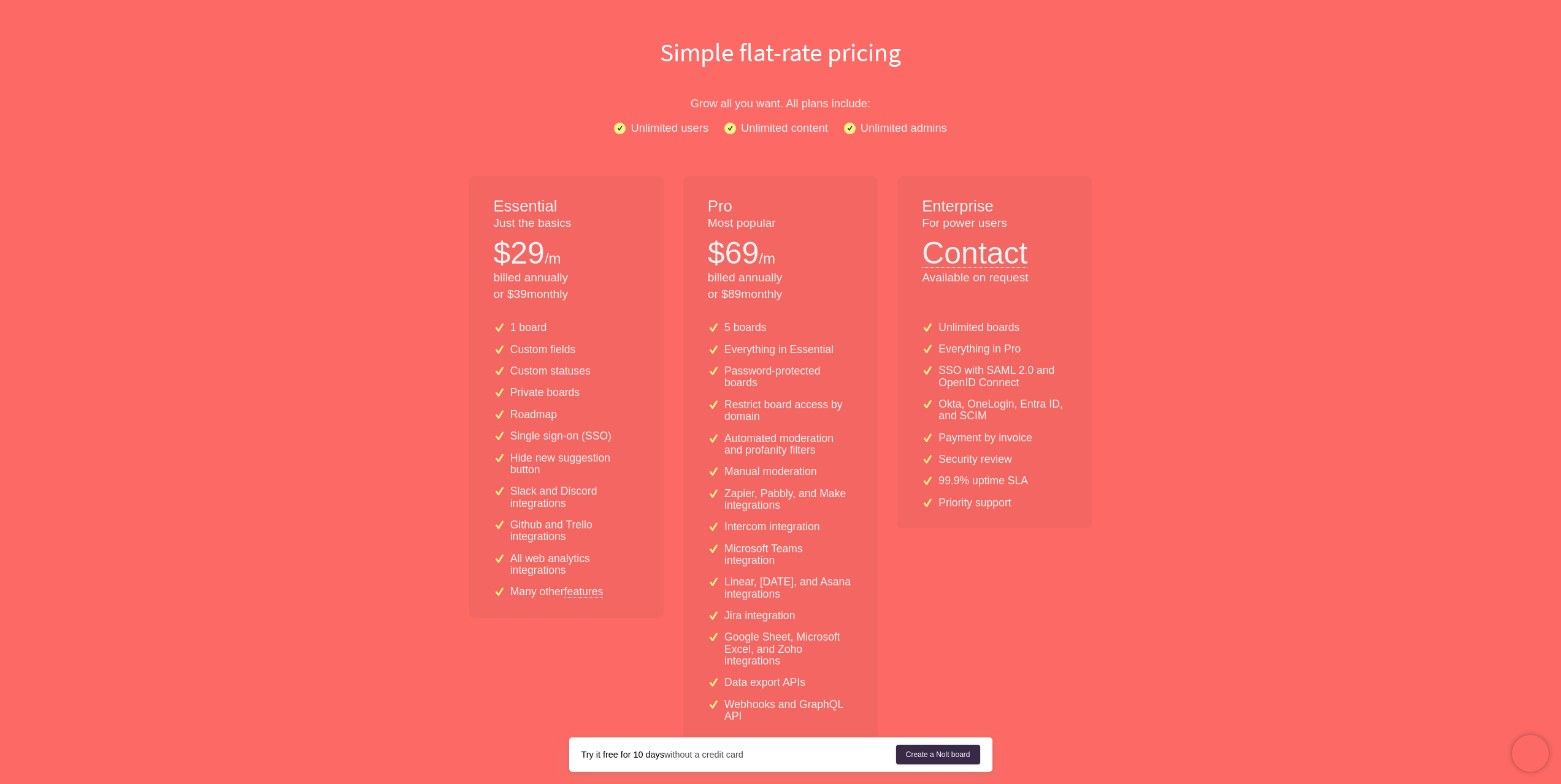
click at [960, 505] on p "Priority support" at bounding box center [974, 503] width 73 height 11
drag, startPoint x: 960, startPoint y: 505, endPoint x: 986, endPoint y: 505, distance: 26.0
click at [986, 505] on p "Priority support" at bounding box center [974, 503] width 73 height 11
copy p "Priority support"
drag, startPoint x: 760, startPoint y: 296, endPoint x: 748, endPoint y: 280, distance: 20.0
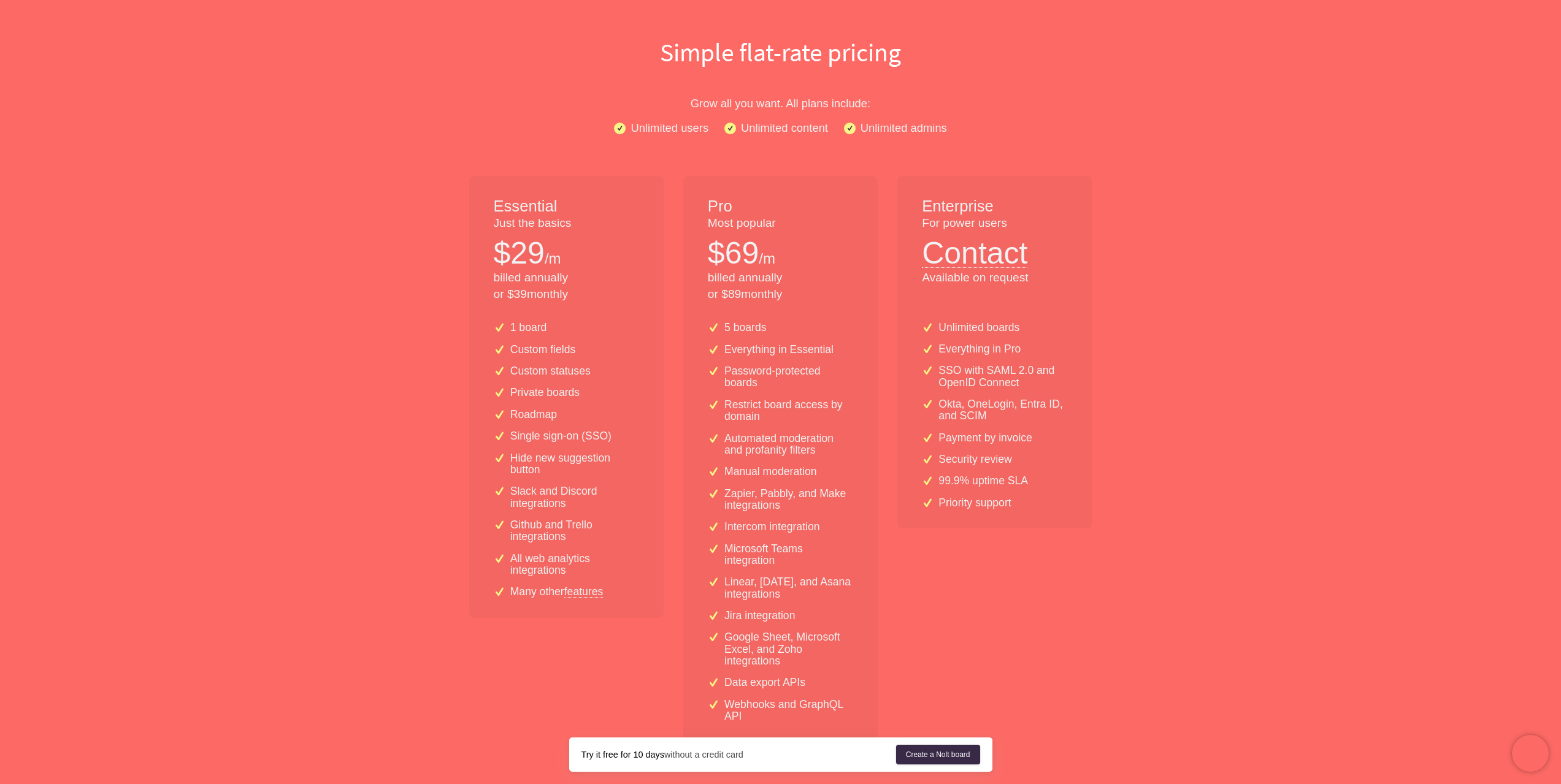
click at [750, 281] on p "billed annually or $ 89 monthly" at bounding box center [780, 286] width 145 height 33
click at [748, 280] on p "billed annually or $ 89 monthly" at bounding box center [780, 286] width 145 height 33
drag, startPoint x: 738, startPoint y: 278, endPoint x: 768, endPoint y: 296, distance: 35.0
click at [766, 295] on p "billed annually or $ 89 monthly" at bounding box center [780, 286] width 145 height 33
click at [768, 296] on p "billed annually or $ 89 monthly" at bounding box center [780, 286] width 145 height 33
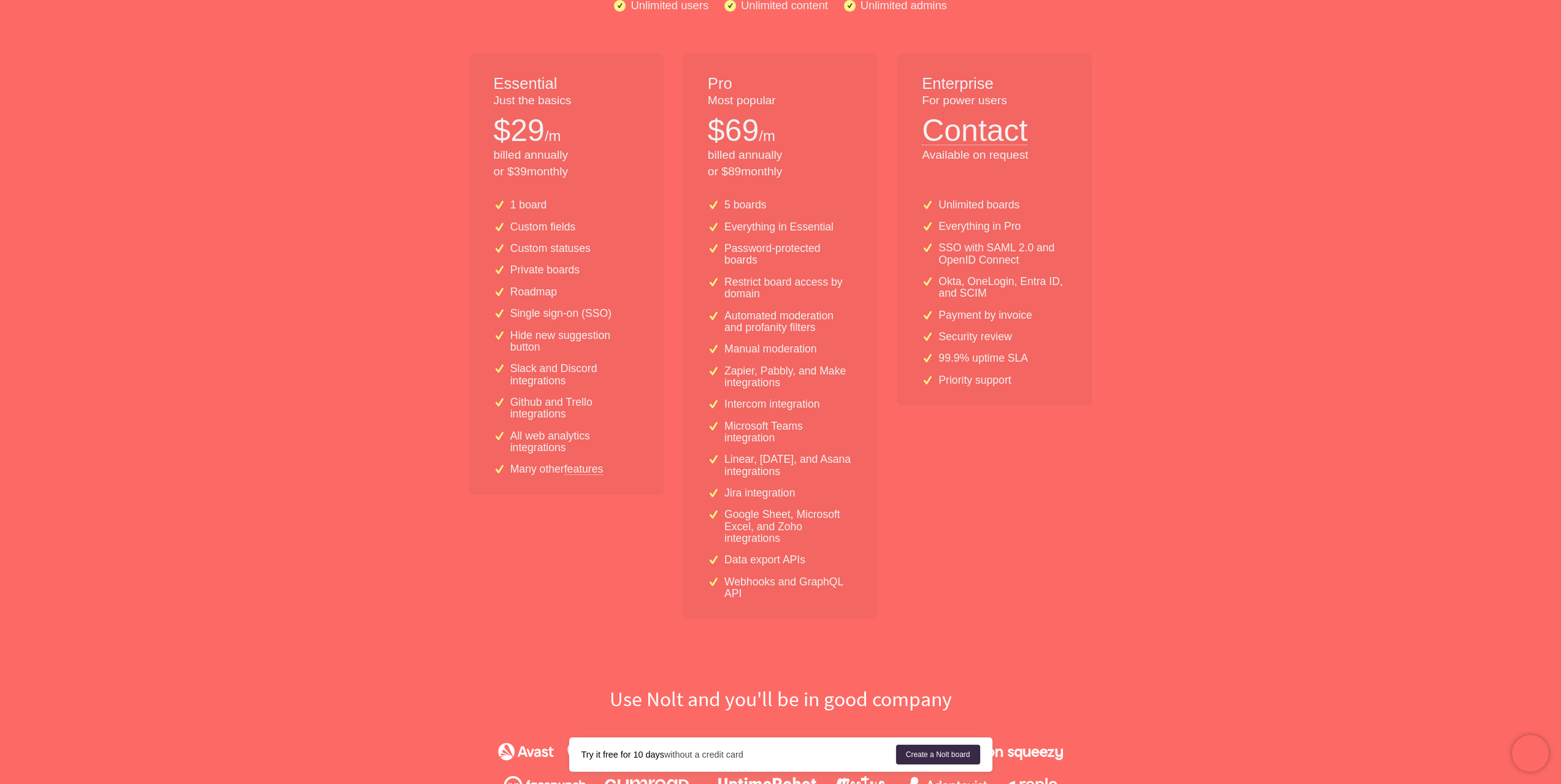
scroll to position [0, 0]
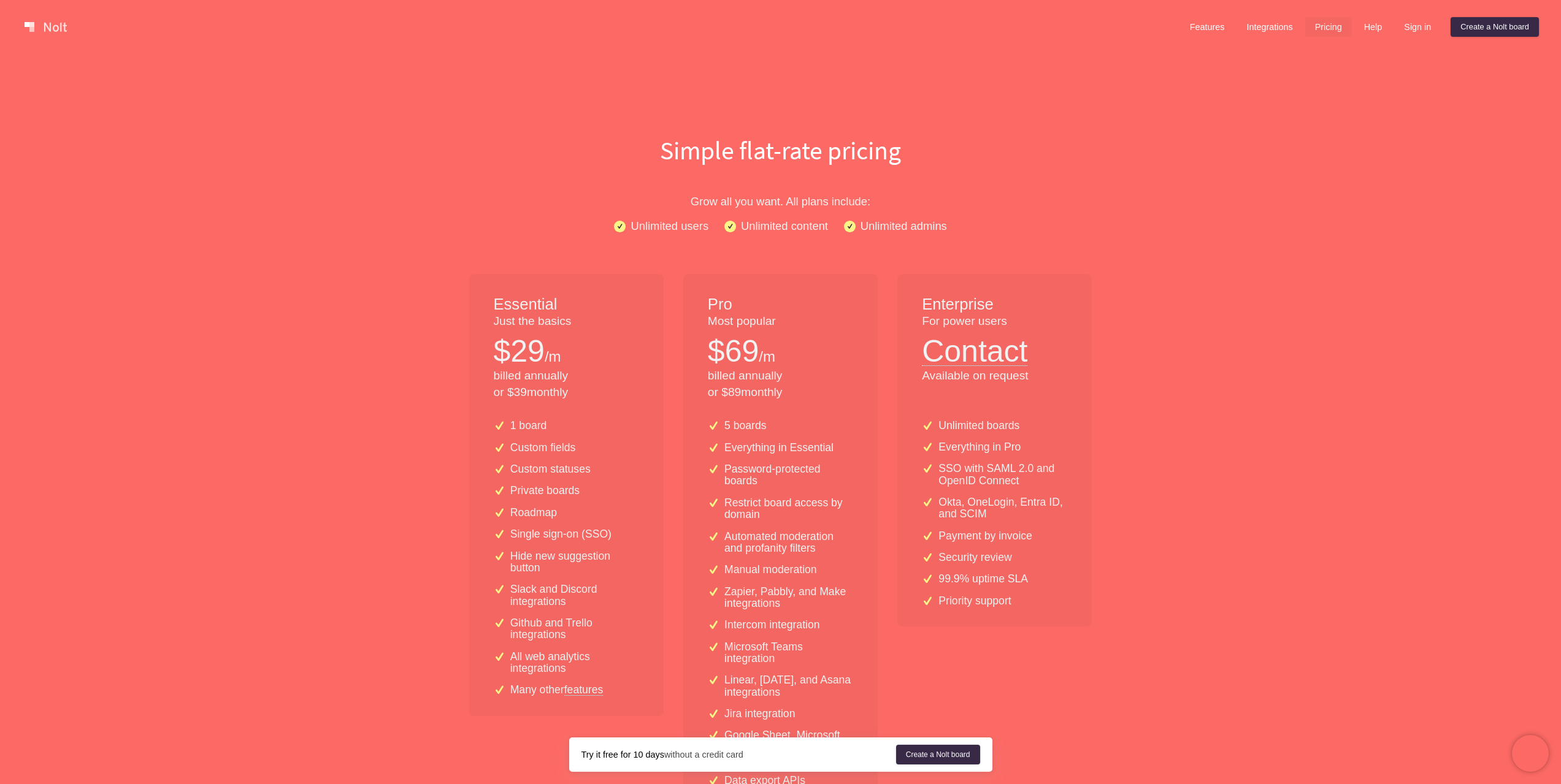
click at [776, 202] on p "Grow all you want. All plans include:" at bounding box center [781, 201] width 785 height 18
click at [757, 202] on p "Grow all you want. All plans include:" at bounding box center [781, 201] width 785 height 18
click at [762, 224] on p "Unlimited content" at bounding box center [784, 226] width 87 height 18
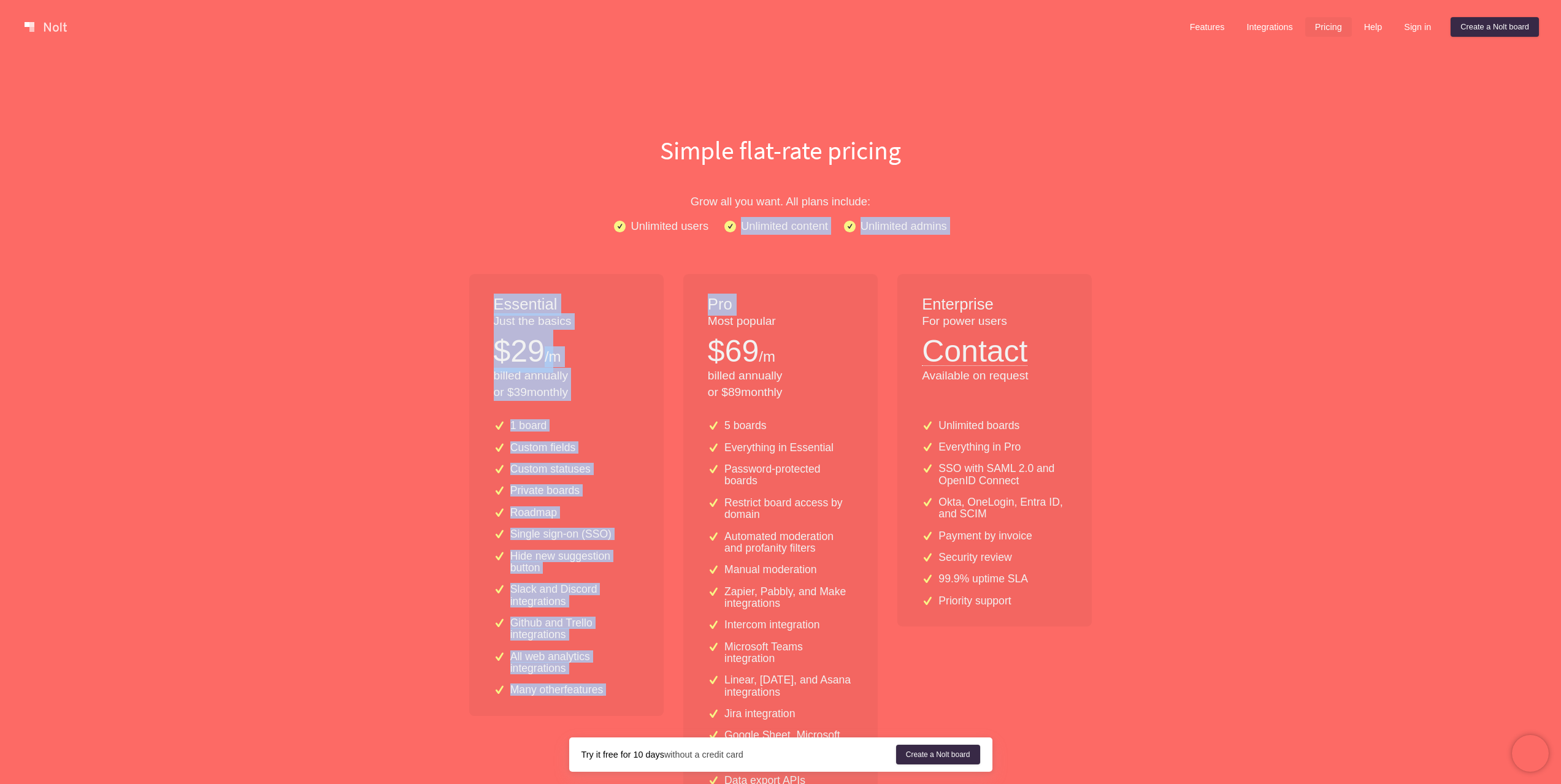
drag, startPoint x: 762, startPoint y: 224, endPoint x: 825, endPoint y: 235, distance: 64.0
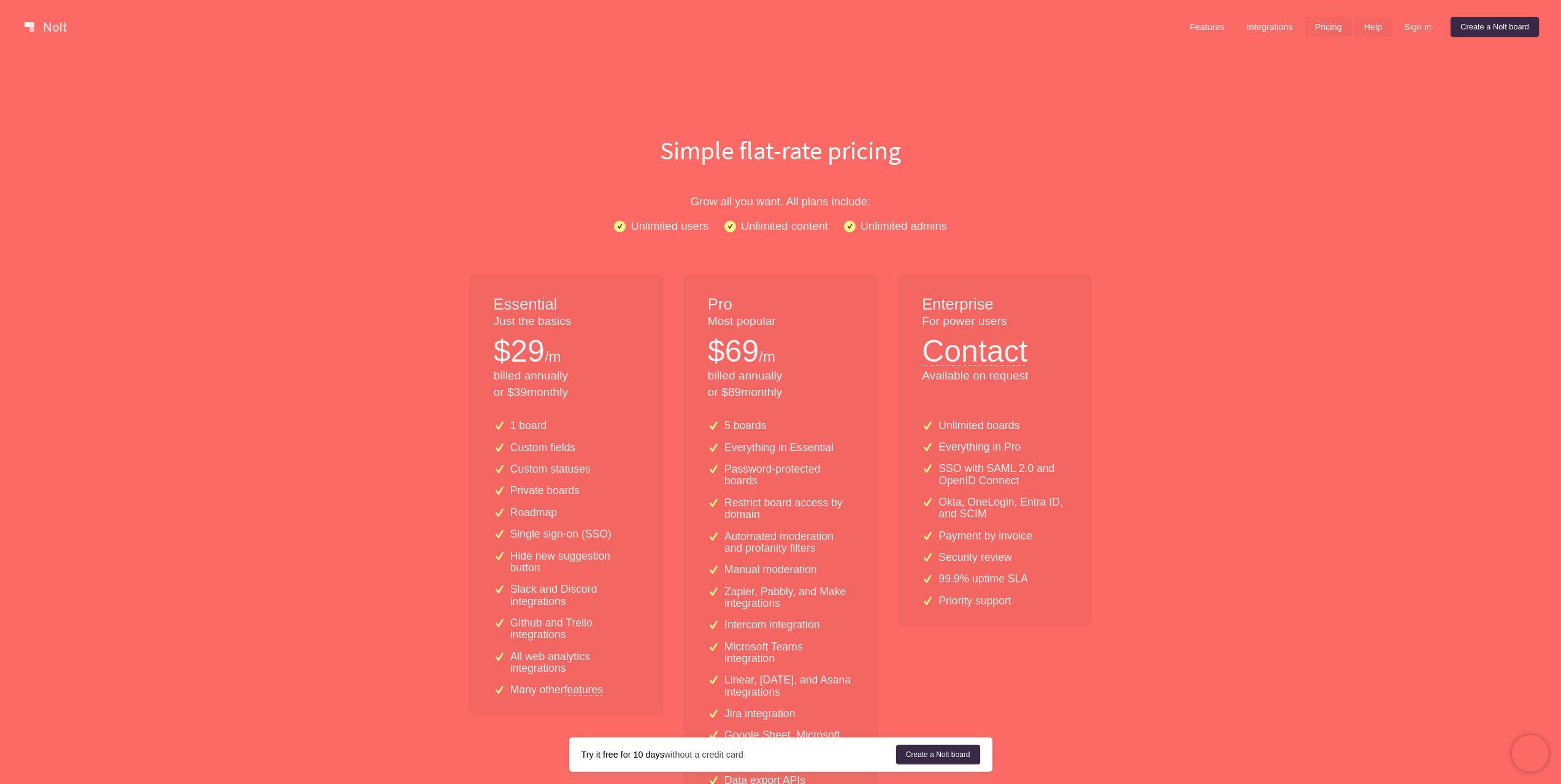
click at [1382, 28] on link "Help" at bounding box center [1372, 27] width 38 height 19
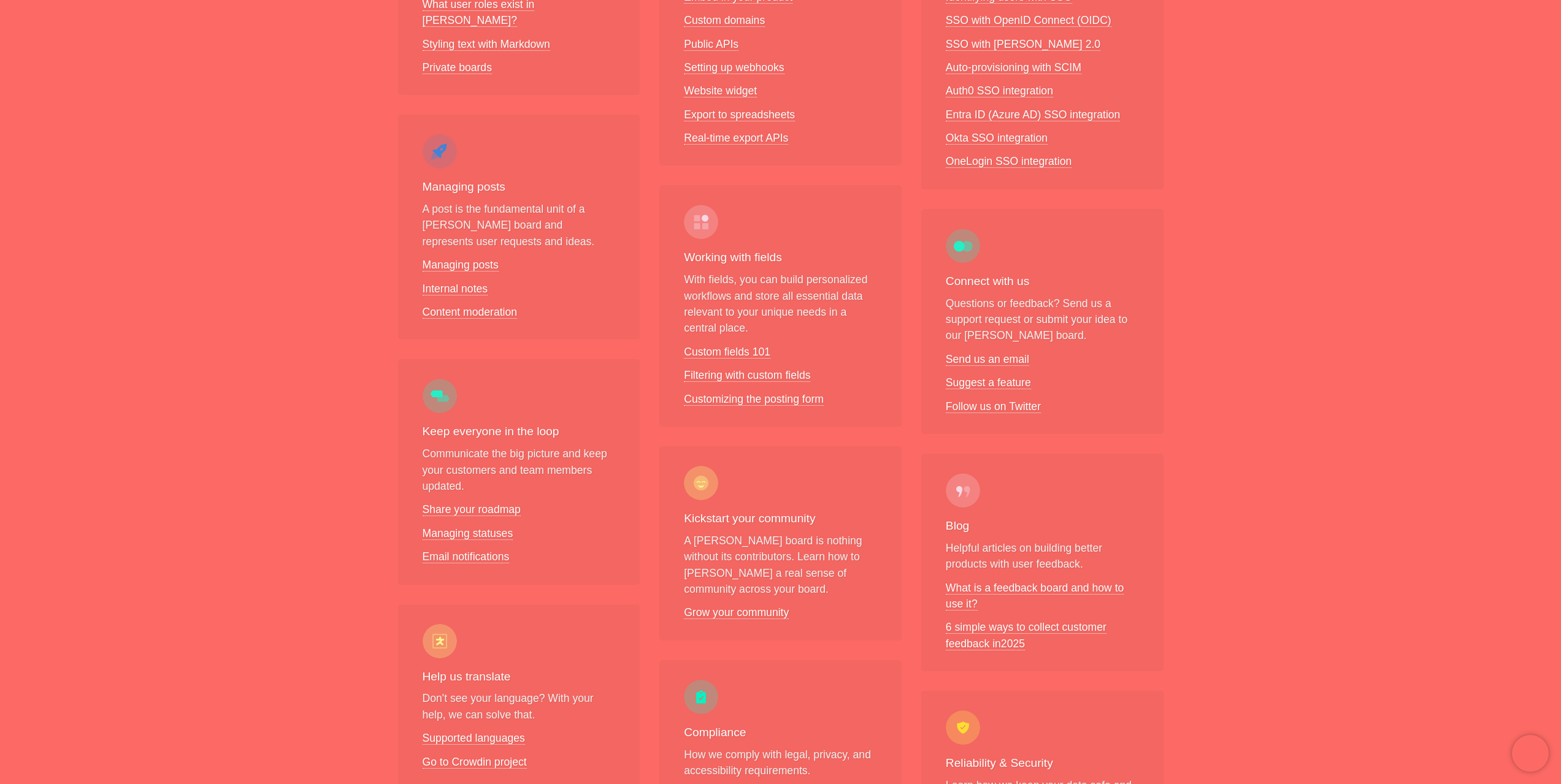
scroll to position [613, 0]
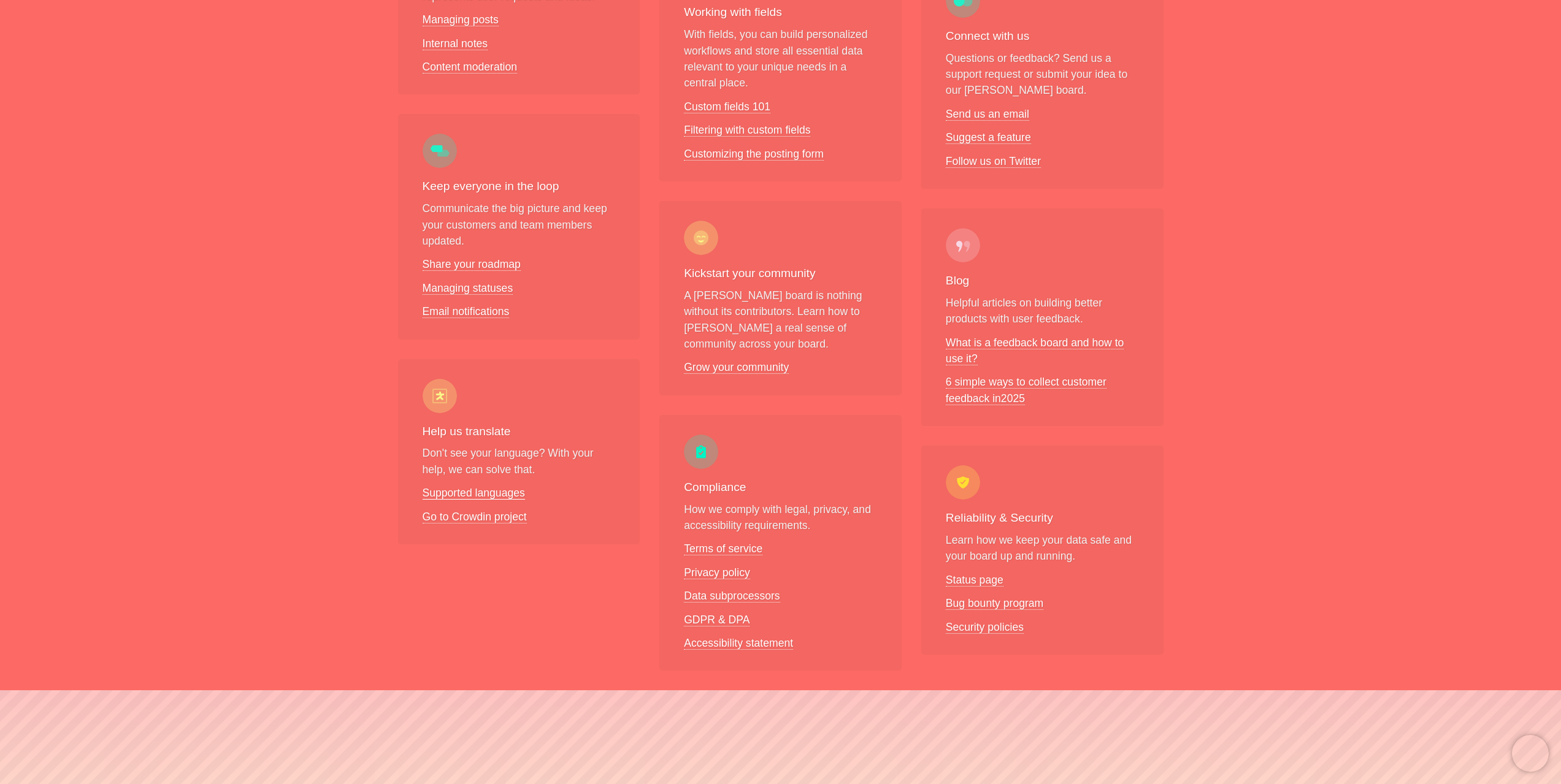
click at [510, 487] on link "Supported languages" at bounding box center [474, 493] width 103 height 13
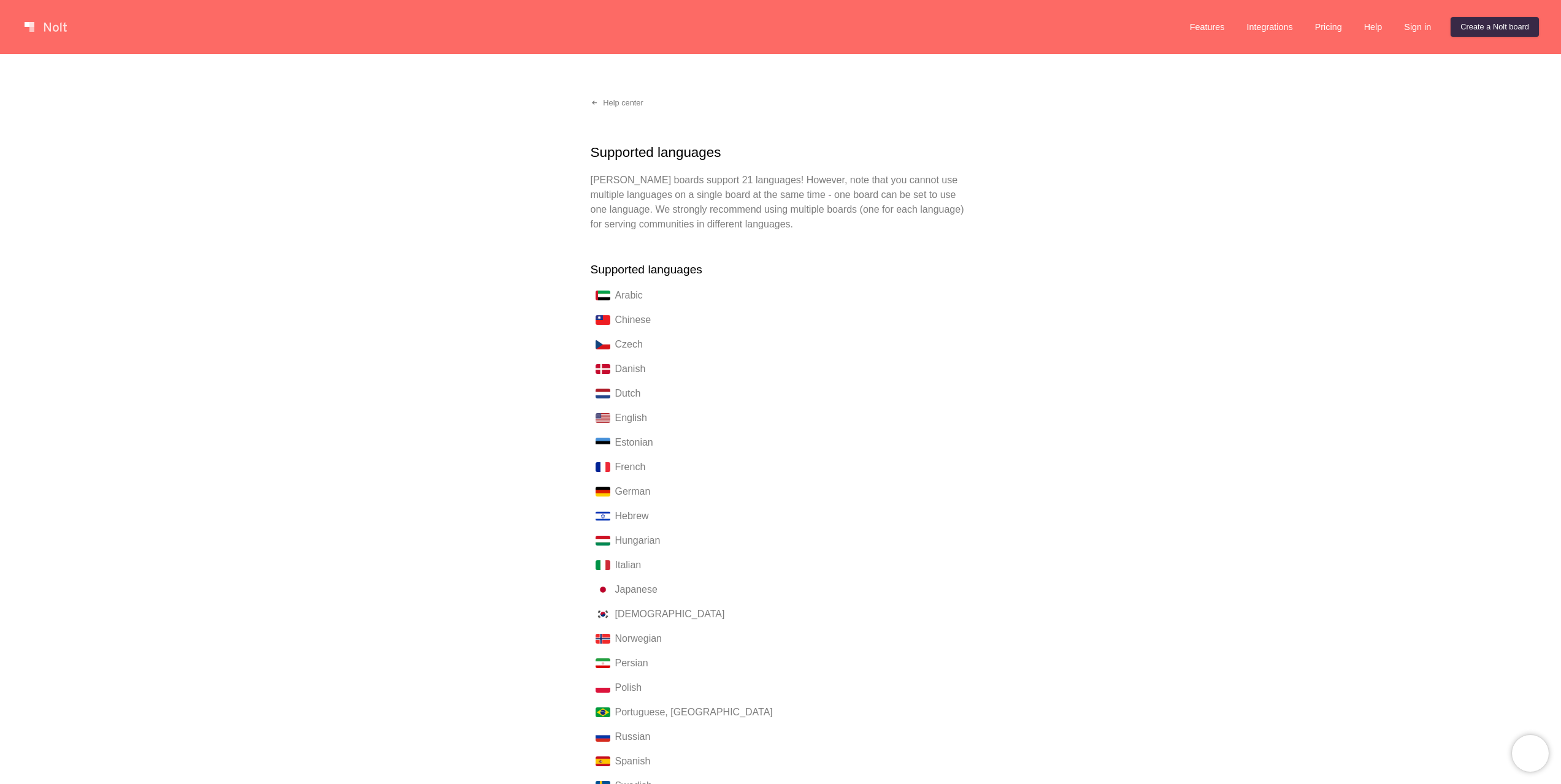
click at [628, 342] on div "Czech" at bounding box center [684, 344] width 187 height 15
click at [638, 342] on div "Czech" at bounding box center [684, 344] width 187 height 15
drag, startPoint x: 761, startPoint y: 181, endPoint x: 764, endPoint y: 210, distance: 29.2
click at [764, 210] on p "[PERSON_NAME] boards support 21 languages! However, note that you cannot use mu…" at bounding box center [780, 202] width 380 height 59
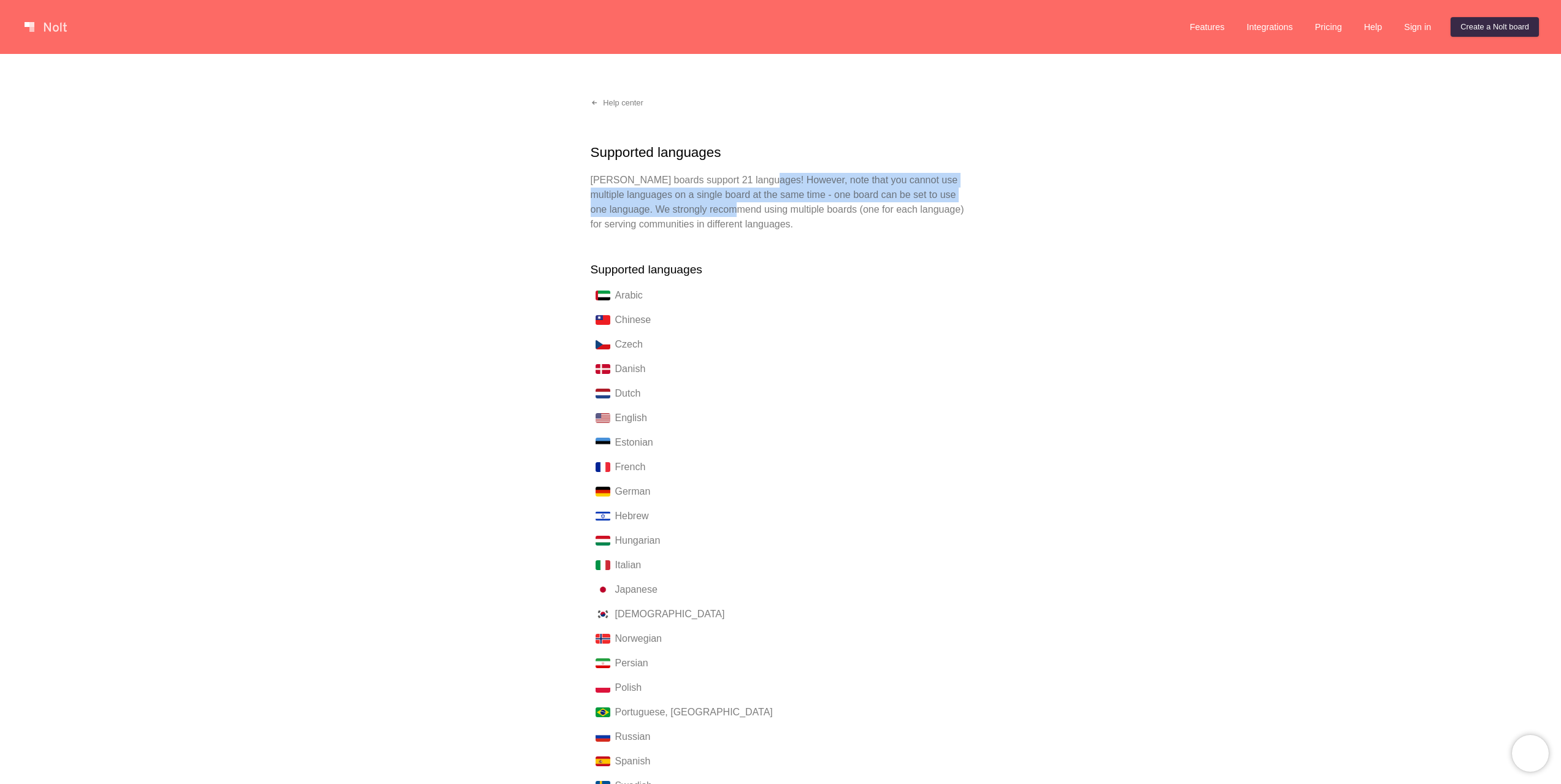
click at [764, 210] on p "[PERSON_NAME] boards support 21 languages! However, note that you cannot use mu…" at bounding box center [780, 202] width 380 height 59
drag, startPoint x: 795, startPoint y: 220, endPoint x: 757, endPoint y: 194, distance: 46.0
click at [759, 195] on p "[PERSON_NAME] boards support 21 languages! However, note that you cannot use mu…" at bounding box center [780, 202] width 380 height 59
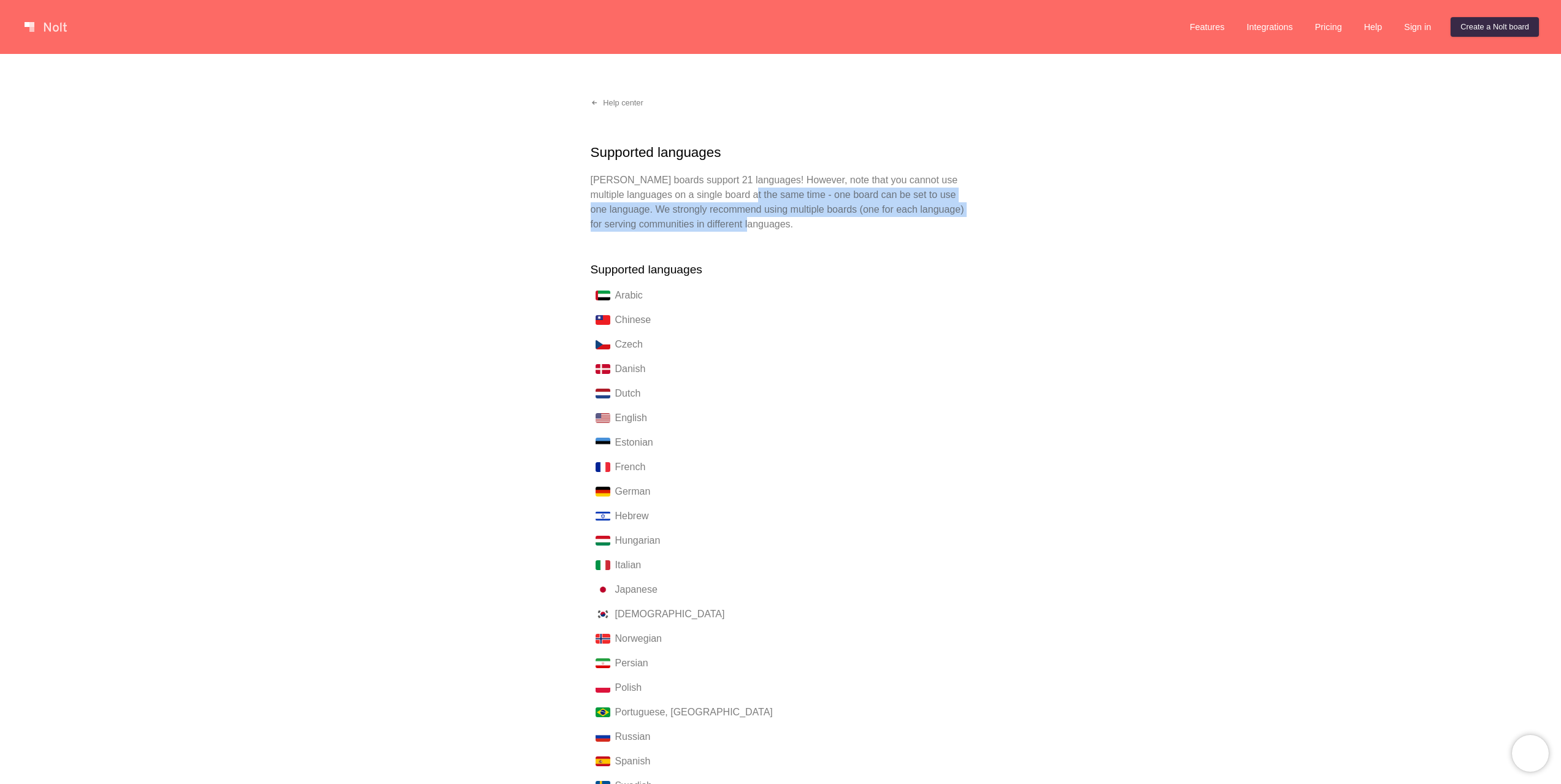
click at [757, 194] on p "[PERSON_NAME] boards support 21 languages! However, note that you cannot use mu…" at bounding box center [780, 202] width 380 height 59
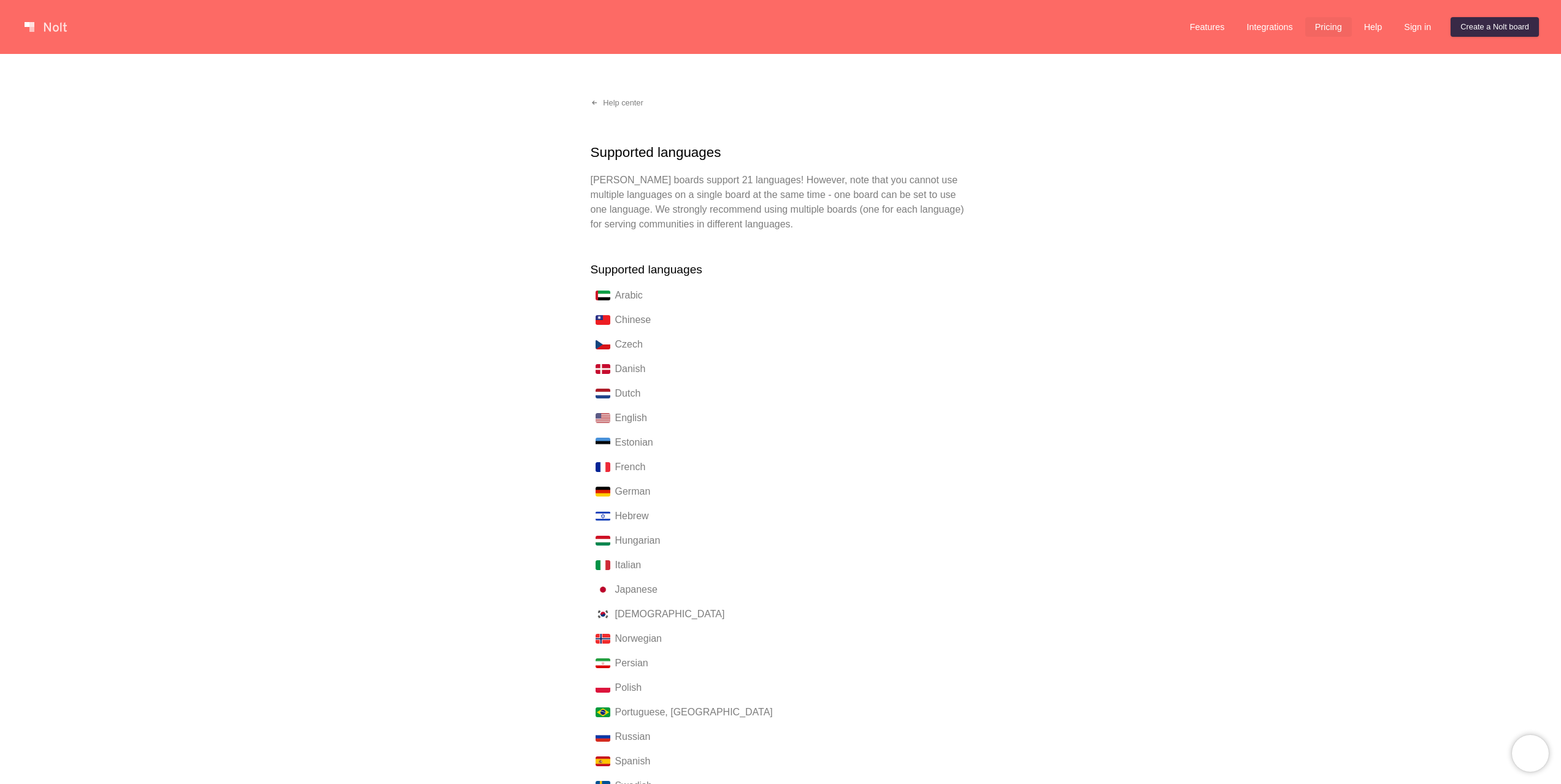
click at [1319, 25] on link "Pricing" at bounding box center [1328, 27] width 47 height 19
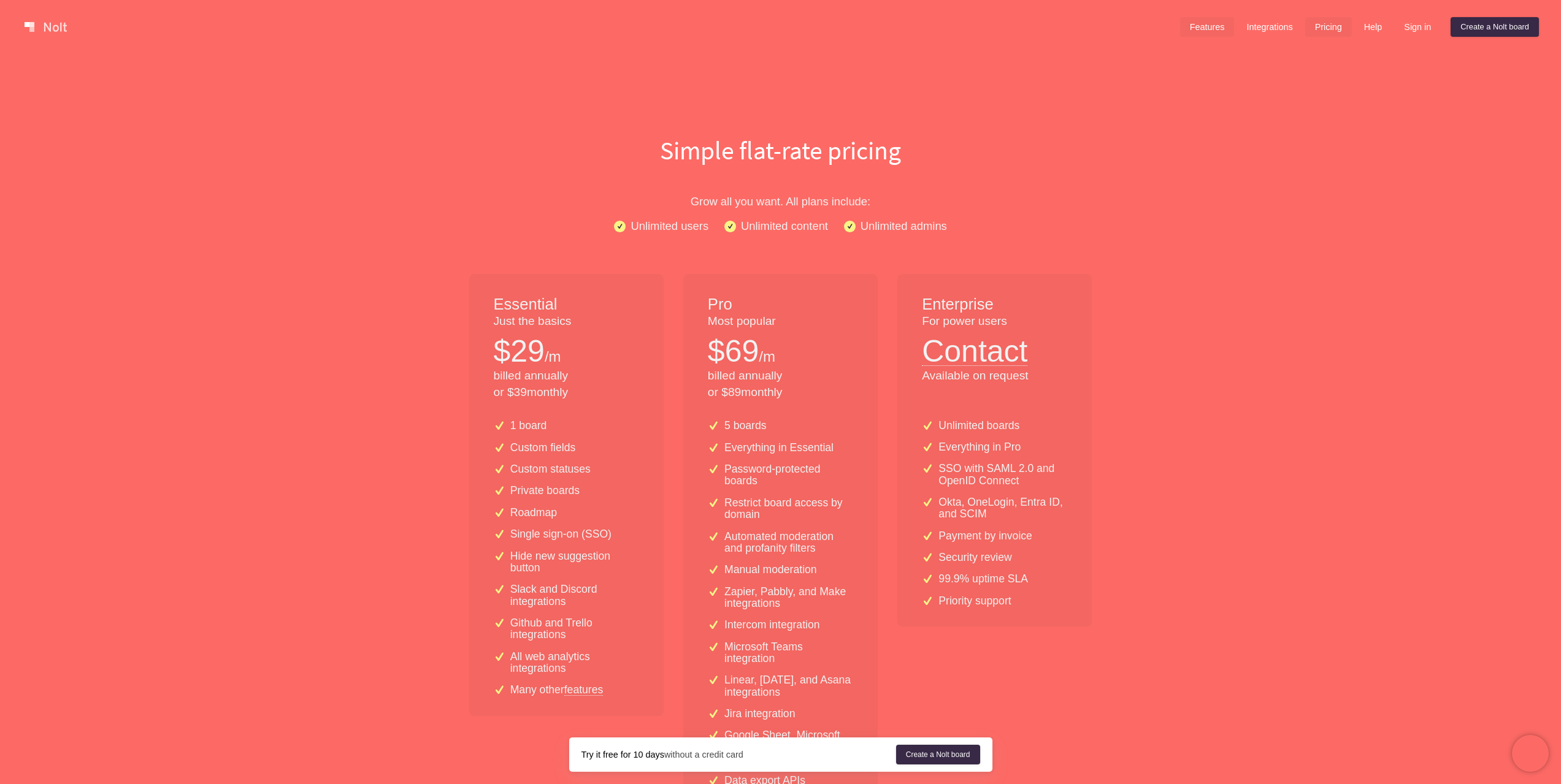
click at [1211, 27] on link "Features" at bounding box center [1207, 27] width 55 height 19
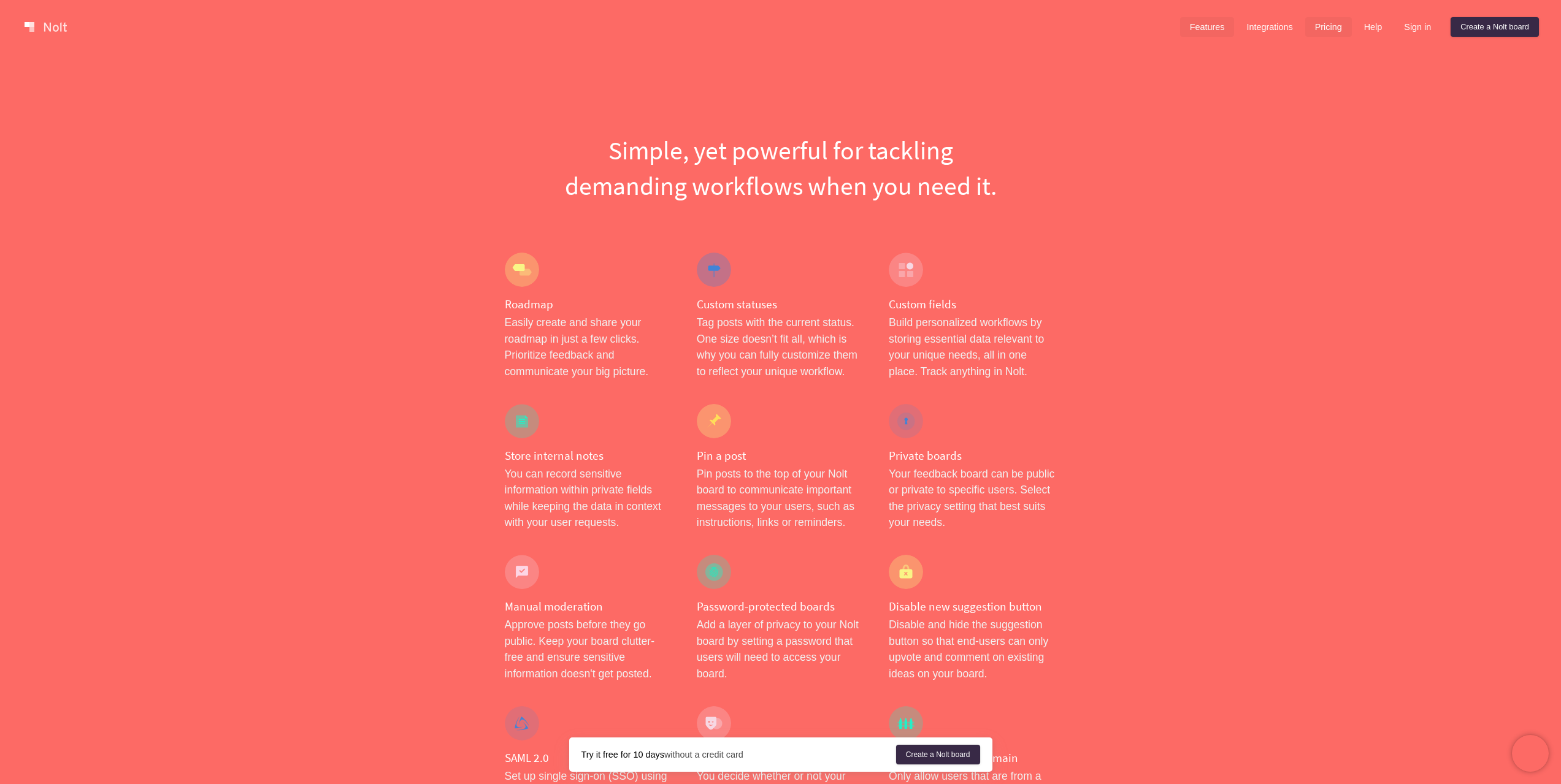
click at [1328, 25] on link "Pricing" at bounding box center [1328, 27] width 47 height 19
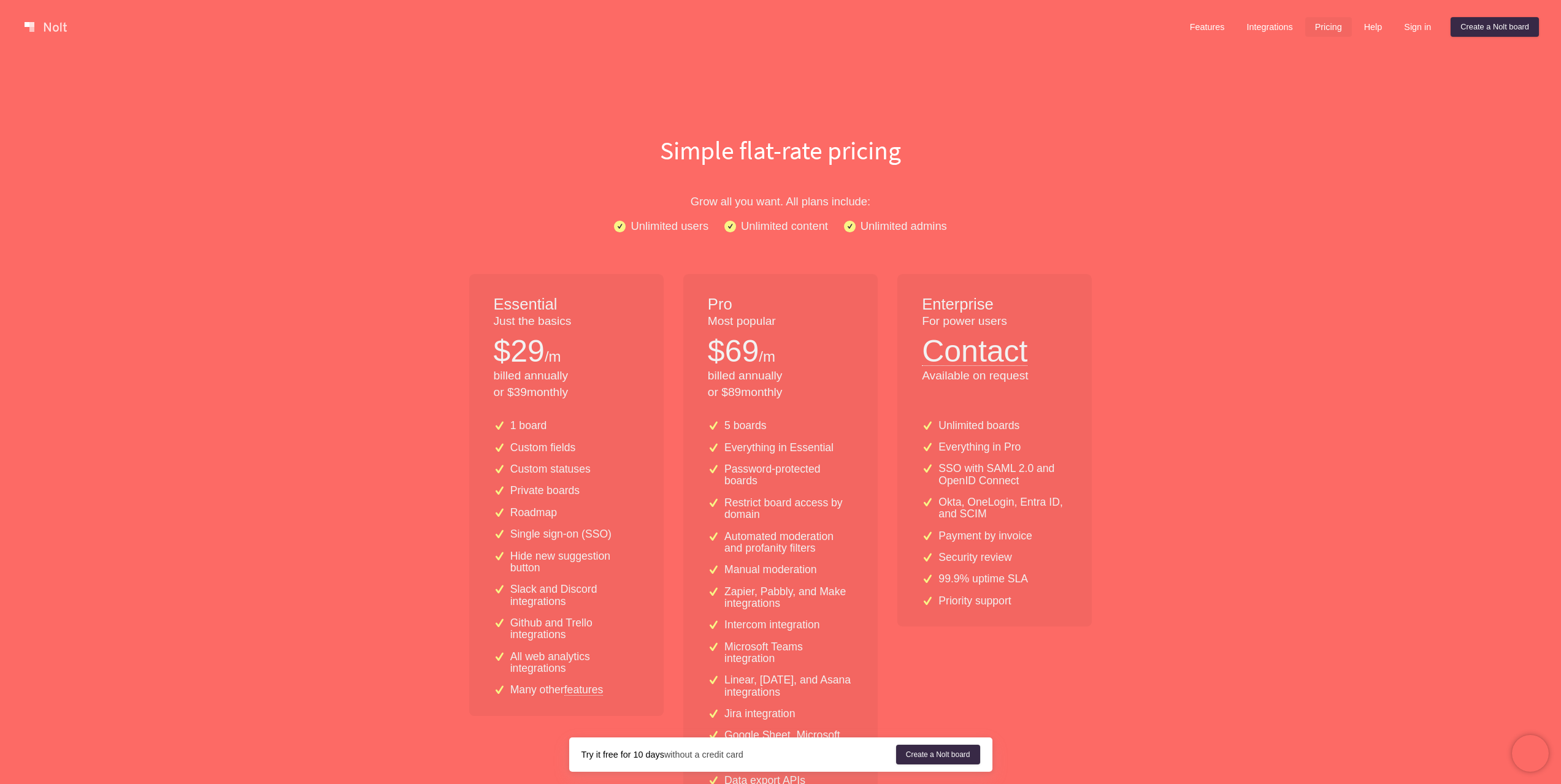
click at [610, 757] on strong "Try it free for 10 days" at bounding box center [623, 755] width 83 height 10
drag, startPoint x: 610, startPoint y: 757, endPoint x: 652, endPoint y: 757, distance: 42.0
click at [652, 757] on strong "Try it free for 10 days" at bounding box center [623, 755] width 83 height 10
copy strong "free for 10 days"
